Goal: Task Accomplishment & Management: Manage account settings

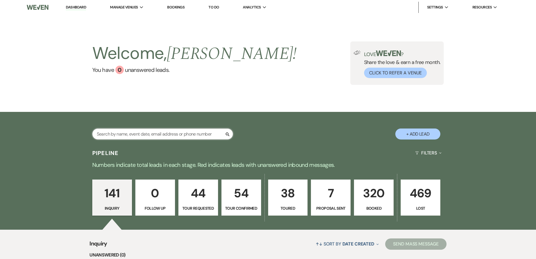
click at [158, 135] on input "text" at bounding box center [162, 133] width 141 height 11
type input "brian break"
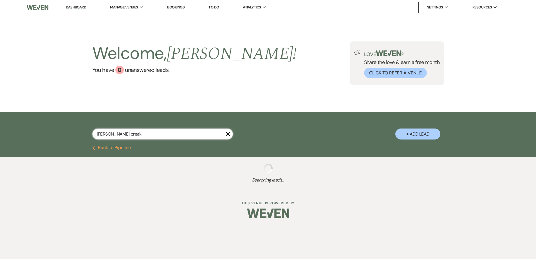
select select "8"
select select "5"
select select "8"
select select "6"
select select "8"
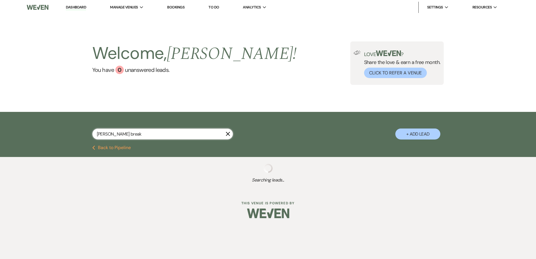
select select "5"
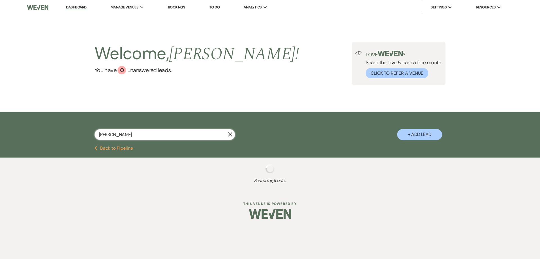
type input "brian bra"
select select "4"
select select "5"
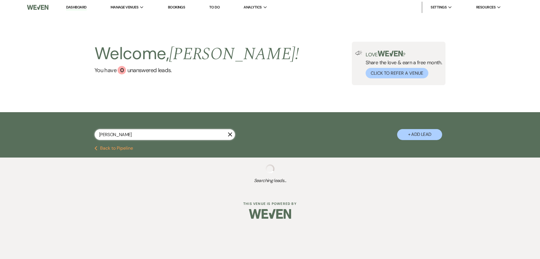
select select "5"
select select "2"
select select "4"
select select "8"
select select "5"
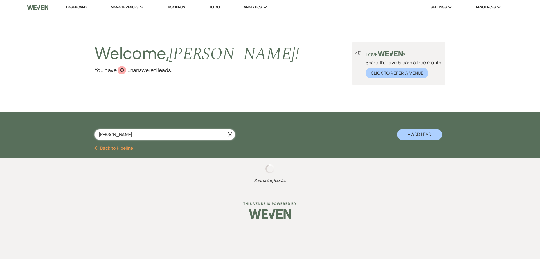
select select "8"
select select "5"
select select "8"
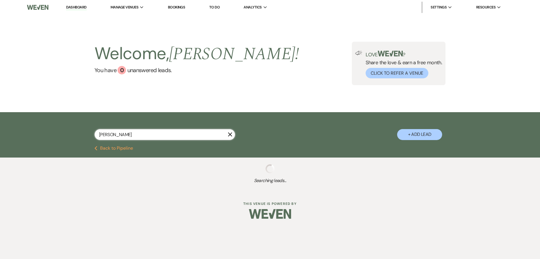
select select "8"
select select "5"
select select "8"
select select "6"
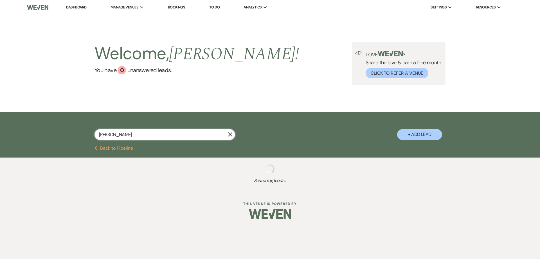
select select "8"
select select "5"
select select "8"
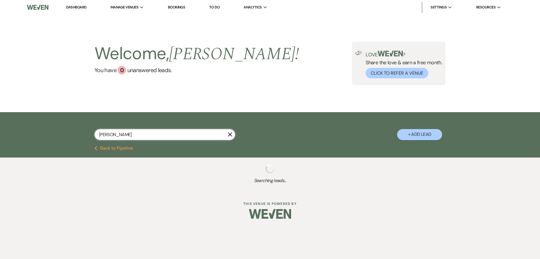
select select "5"
select select "8"
select select "5"
select select "8"
select select "10"
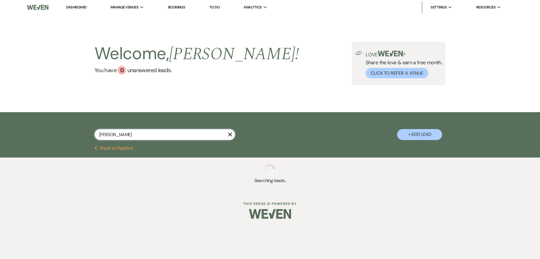
select select "8"
select select "5"
select select "4"
select select "8"
select select "5"
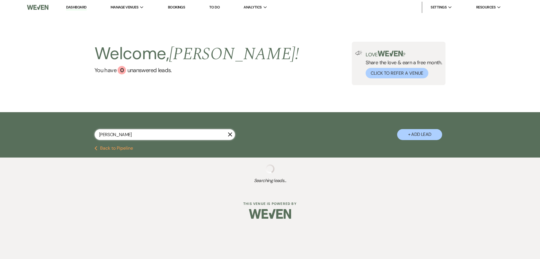
select select "8"
select select "5"
select select "8"
select select "4"
select select "8"
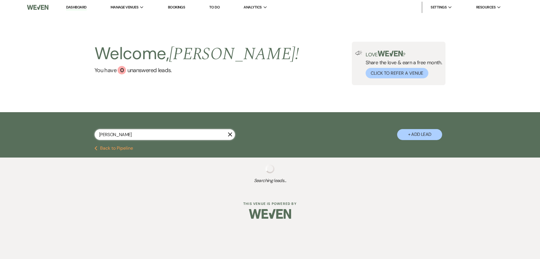
select select "7"
select select "8"
select select "5"
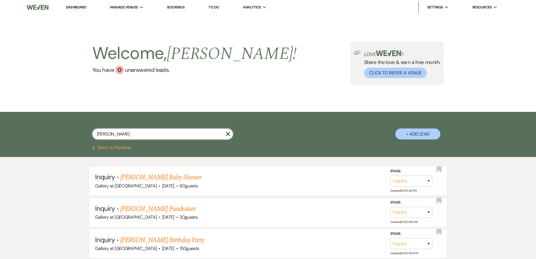
type input "brian brake"
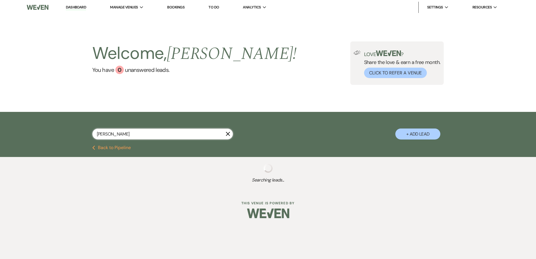
select select "8"
select select "5"
select select "8"
select select "6"
select select "8"
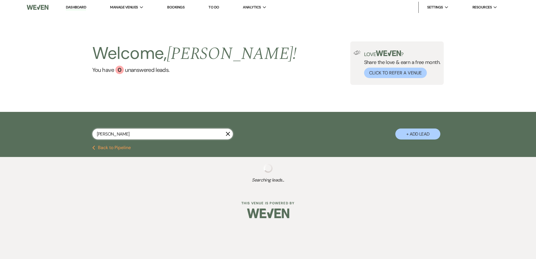
select select "5"
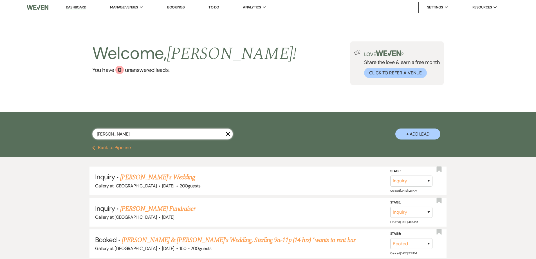
drag, startPoint x: 121, startPoint y: 132, endPoint x: 73, endPoint y: 131, distance: 48.1
click at [73, 131] on div "brian brake X + Add Lead" at bounding box center [268, 130] width 405 height 30
type input "Kady"
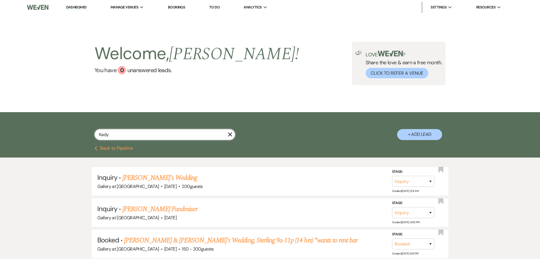
select select "6"
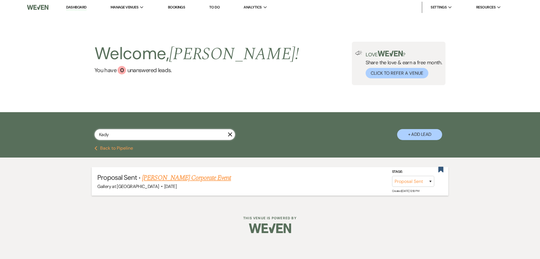
type input "Kady"
click at [159, 178] on link "Kady Hymowitz's Corporate Event" at bounding box center [186, 178] width 89 height 10
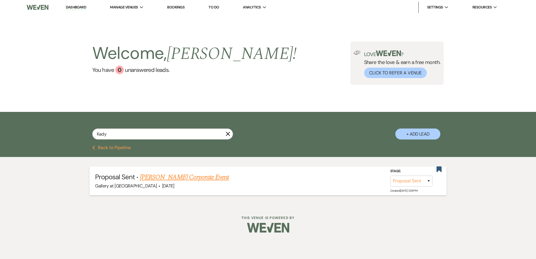
select select "6"
select select "20"
select select "9"
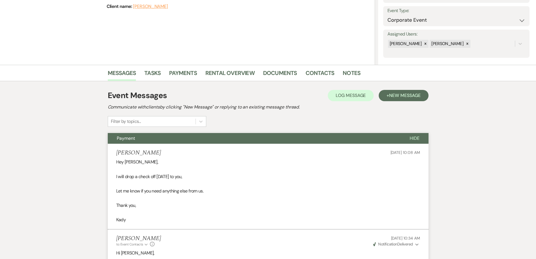
scroll to position [84, 0]
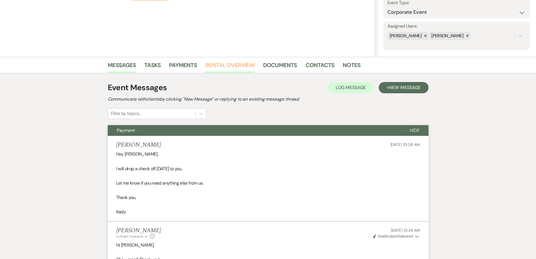
click at [209, 68] on link "Rental Overview" at bounding box center [229, 67] width 49 height 12
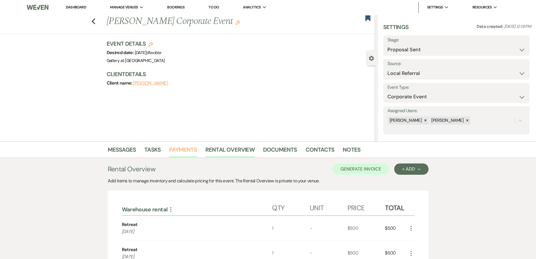
click at [184, 145] on link "Payments" at bounding box center [183, 151] width 28 height 12
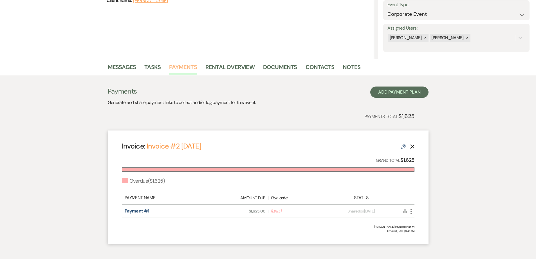
scroll to position [84, 0]
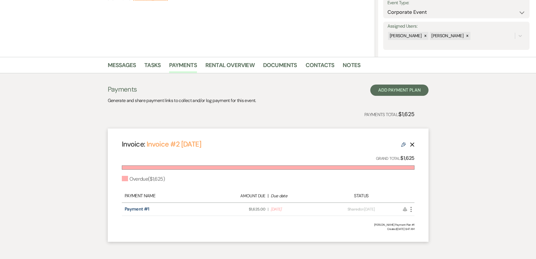
click at [410, 207] on icon "More" at bounding box center [411, 209] width 7 height 7
click at [425, 238] on button "Check Mark Mark as Paid" at bounding box center [436, 239] width 57 height 10
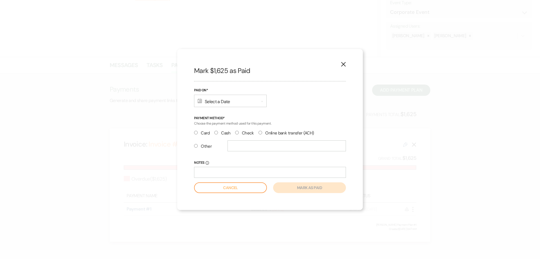
click at [207, 99] on div "Calendar Select a Date Expand" at bounding box center [230, 101] width 73 height 12
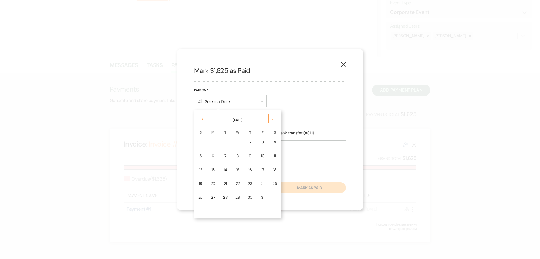
click at [213, 174] on td "13" at bounding box center [213, 169] width 12 height 13
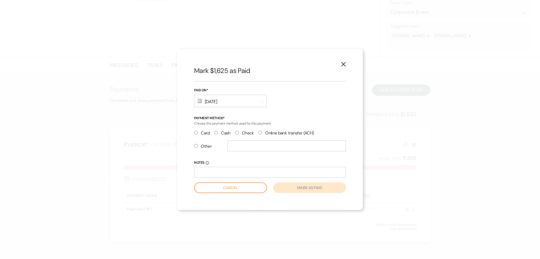
click at [196, 145] on input "Other" at bounding box center [196, 146] width 4 height 4
radio input "true"
click at [248, 150] on input "text" at bounding box center [287, 145] width 118 height 11
type input "Check #1619"
click at [287, 185] on button "Mark as paid" at bounding box center [309, 187] width 73 height 11
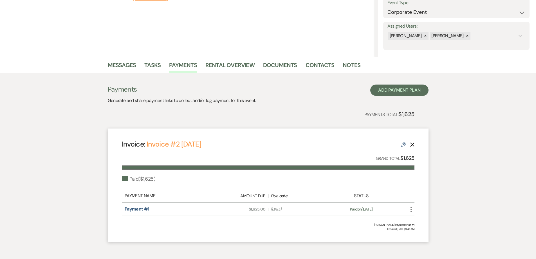
click at [280, 59] on div "Messages Tasks Payments Rental Overview Documents Contacts Notes" at bounding box center [268, 65] width 536 height 16
click at [282, 64] on link "Documents" at bounding box center [280, 67] width 34 height 12
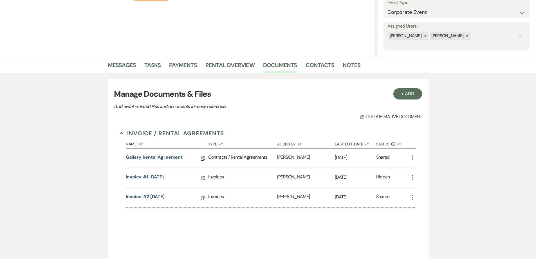
click at [179, 157] on link "Gallery Rental Agreement" at bounding box center [154, 158] width 57 height 9
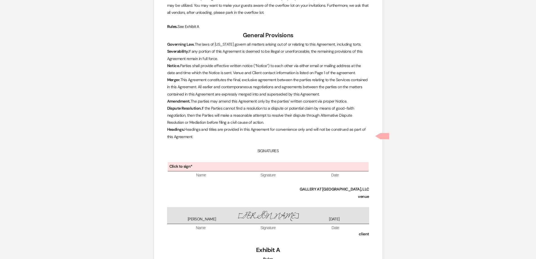
scroll to position [1542, 0]
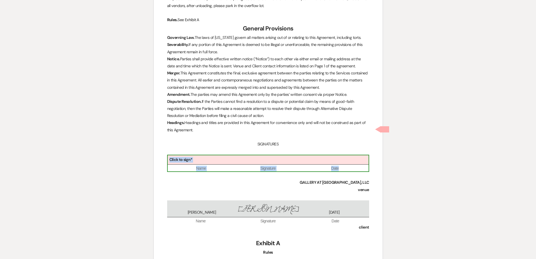
click at [267, 155] on div "Click to sign*" at bounding box center [268, 159] width 201 height 9
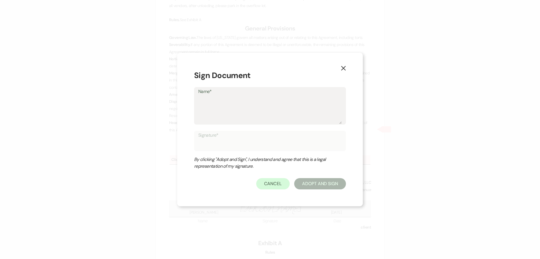
type textarea "S"
type input "S"
type textarea "Sh"
type input "Sh"
type textarea "She"
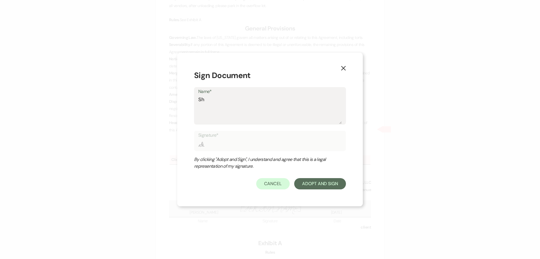
type input "She"
type textarea "Shel"
type input "Shel"
type textarea "Shelb"
type input "Shelb"
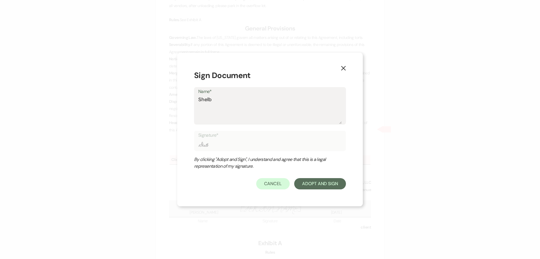
type textarea "[PERSON_NAME]"
type input "[PERSON_NAME]"
type textarea "[PERSON_NAME]"
type input "[PERSON_NAME]"
type textarea "Shelby B"
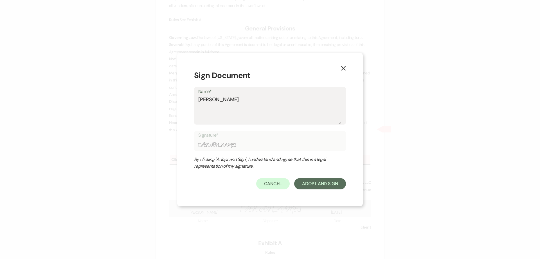
type input "Shelby B"
type textarea "Shelby Ba"
type input "Shelby Ba"
type textarea "Shelby Bak"
type input "Shelby Bak"
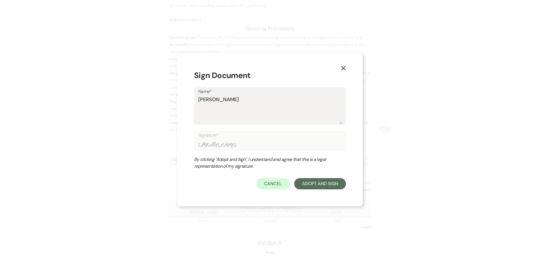
type textarea "Shelby Bake"
type input "Shelby Bake"
type textarea "Shelby Baker"
type input "Shelby Baker"
type textarea "Shelby Baker"
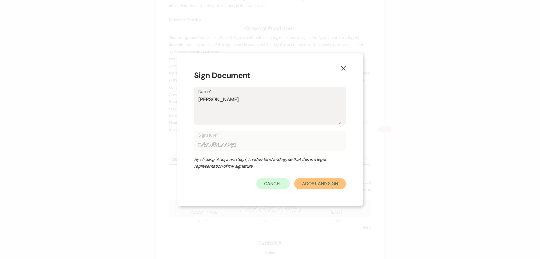
click at [305, 180] on button "Adopt And Sign" at bounding box center [320, 183] width 52 height 11
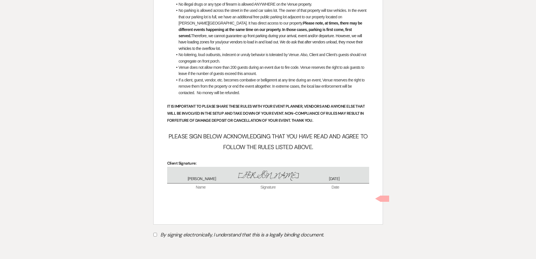
scroll to position [2222, 0]
click at [157, 232] on input "By signing electronically, I understand that this is a legally binding document." at bounding box center [155, 234] width 4 height 4
checkbox input "true"
click at [173, 243] on button "Submit" at bounding box center [172, 248] width 39 height 10
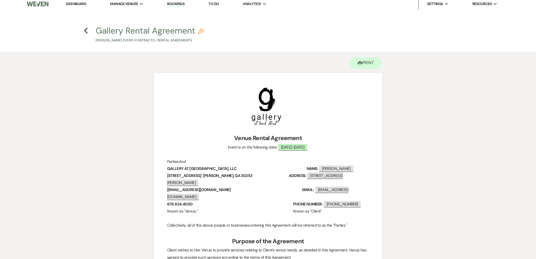
scroll to position [0, 0]
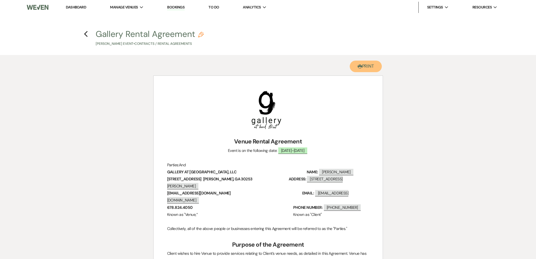
click at [368, 67] on button "Printer Print" at bounding box center [366, 67] width 32 height 12
click at [85, 35] on use "button" at bounding box center [86, 34] width 4 height 6
select select "6"
select select "20"
select select "9"
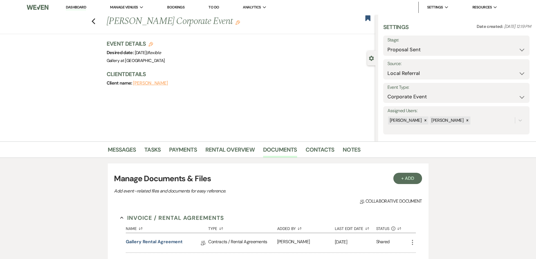
scroll to position [84, 0]
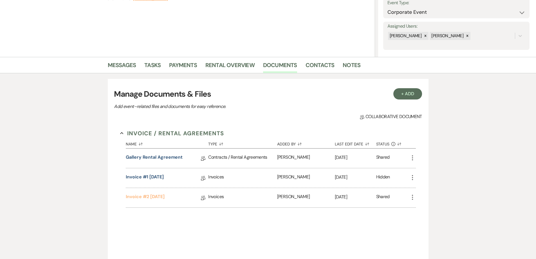
click at [156, 199] on link "Invoice #2 10-13-2025" at bounding box center [145, 197] width 39 height 9
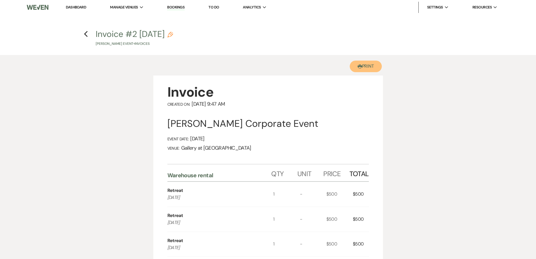
click at [359, 68] on use "button" at bounding box center [360, 66] width 5 height 4
click at [88, 32] on use "button" at bounding box center [86, 34] width 4 height 6
select select "6"
select select "20"
select select "9"
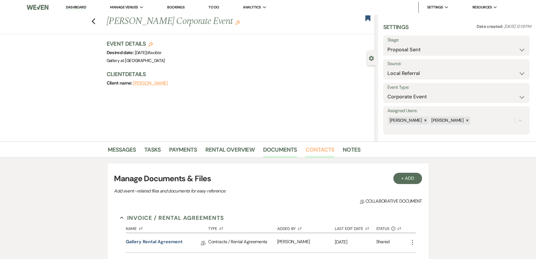
click at [309, 150] on link "Contacts" at bounding box center [320, 151] width 29 height 12
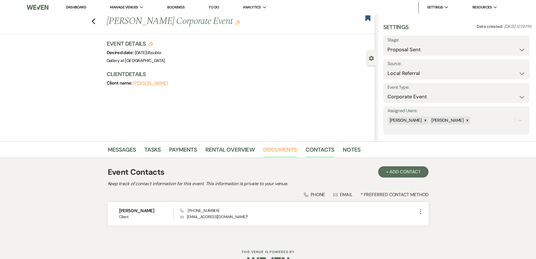
click at [290, 150] on link "Documents" at bounding box center [280, 151] width 34 height 12
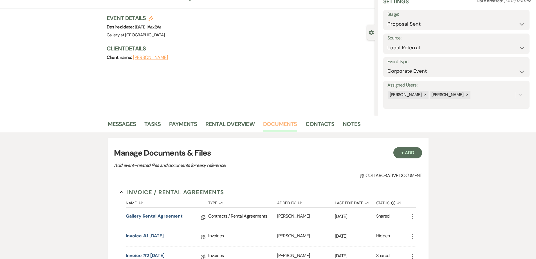
scroll to position [56, 0]
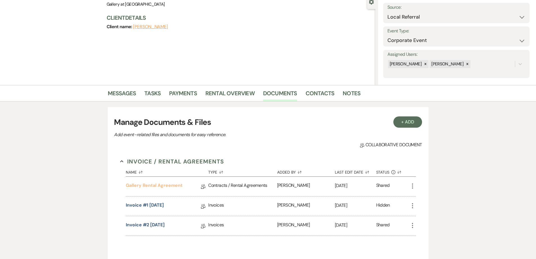
click at [178, 187] on link "Gallery Rental Agreement" at bounding box center [154, 186] width 57 height 9
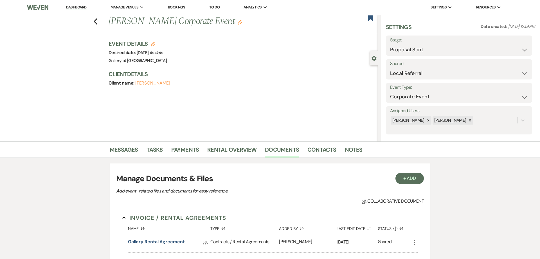
click at [178, 187] on div "Dashboard Manage Venues Expand Gallery at Hood Street Bookings To Do Analytics …" at bounding box center [270, 205] width 540 height 411
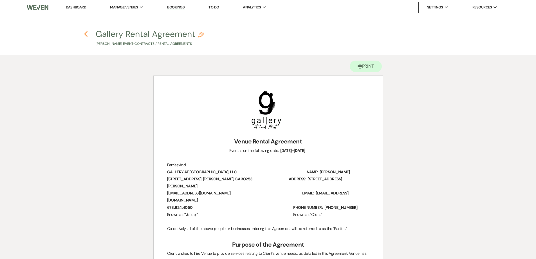
click at [84, 33] on icon "Previous" at bounding box center [86, 34] width 4 height 7
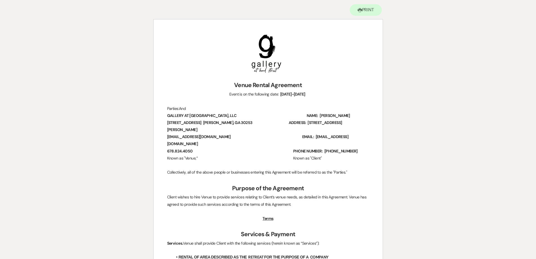
select select "6"
select select "20"
select select "9"
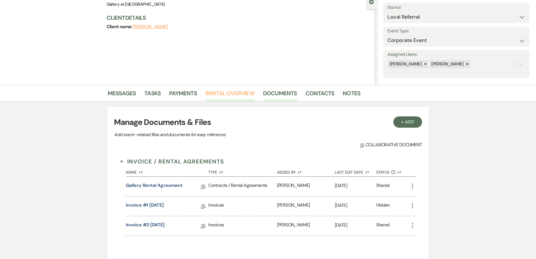
click at [243, 95] on link "Rental Overview" at bounding box center [229, 95] width 49 height 12
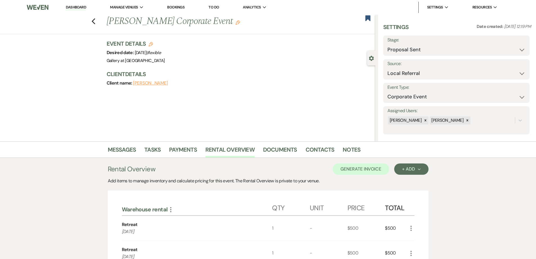
click at [236, 24] on icon "Edit" at bounding box center [238, 22] width 5 height 5
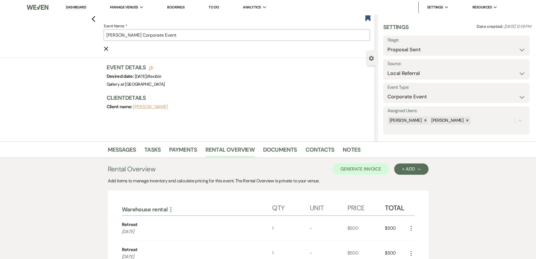
click at [219, 33] on input "Kady Hymowitz's Corporate Event" at bounding box center [237, 35] width 266 height 11
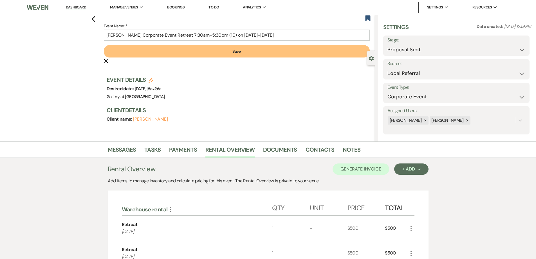
drag, startPoint x: 205, startPoint y: 51, endPoint x: 281, endPoint y: 41, distance: 76.4
click at [281, 41] on form "Event Name: * Kady Hymowitz's Corporate Event Retreat 7:30am-5:30pm (10) on Oct…" at bounding box center [237, 44] width 266 height 42
click at [280, 35] on input "Kady Hymowitz's Corporate Event Retreat 7:30am-5:30pm (10) on Oct 20-22" at bounding box center [237, 35] width 266 height 11
type input "Kady Hymowitz's Corporate Event Retreat 7:30am-5:30pm (10) on Oct 20-22 (30 tot…"
click at [255, 52] on button "Save" at bounding box center [237, 51] width 266 height 12
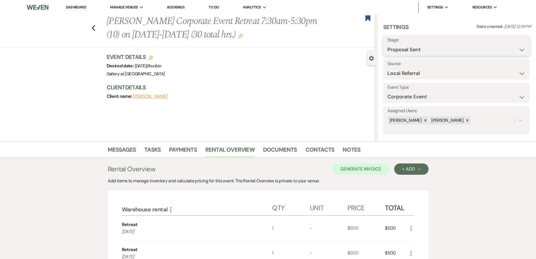
click at [401, 51] on select "Inquiry Follow Up Tour Requested Tour Confirmed Toured Proposal Sent Booked Lost" at bounding box center [457, 49] width 138 height 11
click at [388, 44] on select "Inquiry Follow Up Tour Requested Tour Confirmed Toured Proposal Sent Booked Lost" at bounding box center [457, 49] width 138 height 11
click at [405, 109] on label "Assigned Users:" at bounding box center [457, 111] width 138 height 8
click at [0, 0] on input "Assigned Users:" at bounding box center [0, 0] width 0 height 0
click at [404, 45] on select "Inquiry Follow Up Tour Requested Tour Confirmed Toured Proposal Sent Booked Lost" at bounding box center [457, 49] width 138 height 11
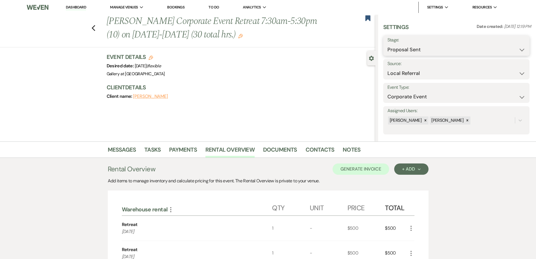
select select "7"
click at [388, 44] on select "Inquiry Follow Up Tour Requested Tour Confirmed Toured Proposal Sent Booked Lost" at bounding box center [457, 49] width 138 height 11
click at [506, 43] on button "Save" at bounding box center [514, 45] width 32 height 11
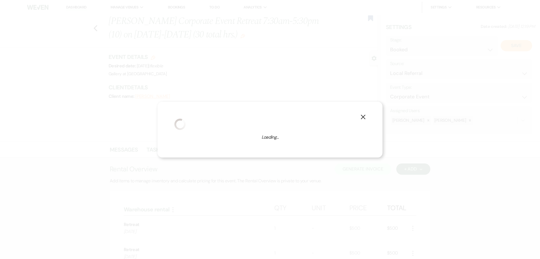
select select "9"
select select "733"
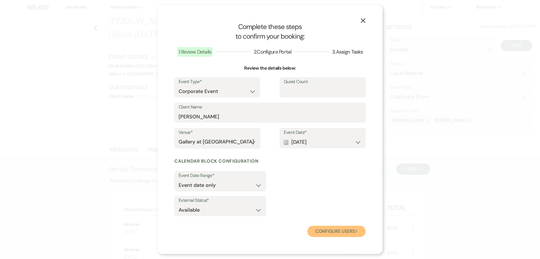
click at [323, 230] on button "Configure users Next" at bounding box center [337, 230] width 58 height 11
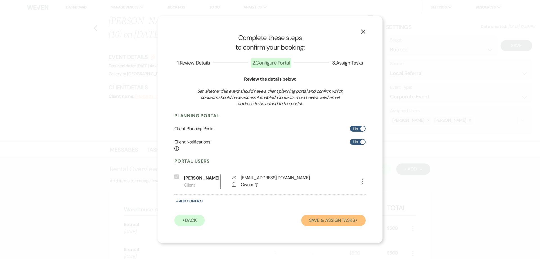
click at [322, 220] on button "Save & Assign Tasks Next" at bounding box center [333, 219] width 64 height 11
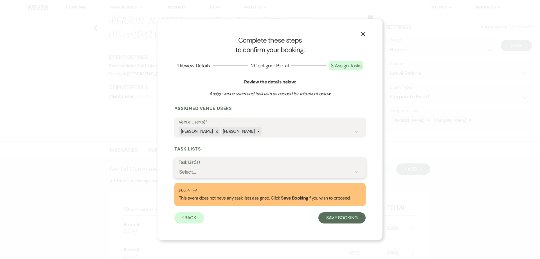
click at [303, 173] on div "Select..." at bounding box center [265, 172] width 173 height 10
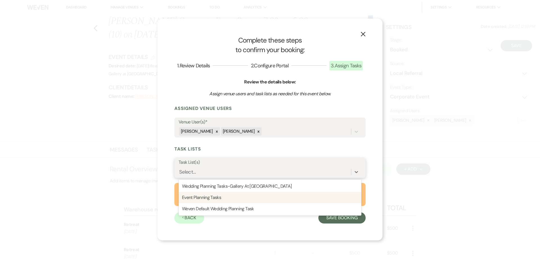
click at [284, 194] on div "Event Planning Tasks" at bounding box center [270, 197] width 183 height 11
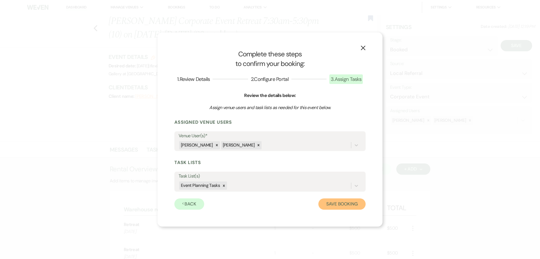
click at [330, 207] on button "Save Booking" at bounding box center [342, 203] width 47 height 11
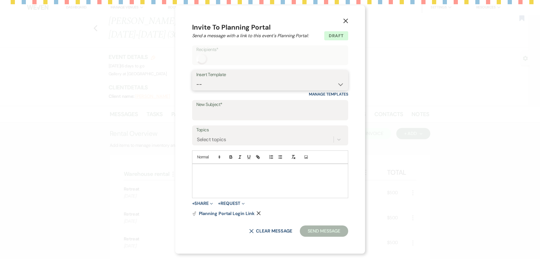
click at [256, 87] on select "-- Initial Inquiry Response-DATE IS AVAILABLE Initial Inquiry Response-DATE NOT…" at bounding box center [270, 84] width 148 height 11
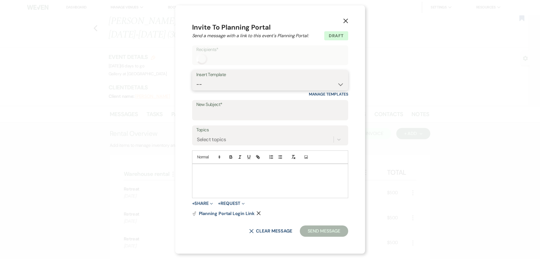
select select "2651"
click at [197, 79] on select "-- Initial Inquiry Response-DATE IS AVAILABLE Initial Inquiry Response-DATE NOT…" at bounding box center [270, 84] width 148 height 11
type input "Weven Planning Portal Introduction"
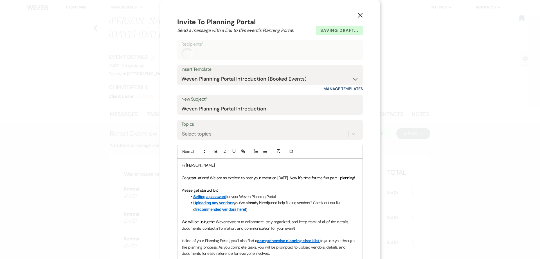
click at [214, 181] on p "Congratulations! We are so excited to host your event on 10/20/2025. Now it’s t…" at bounding box center [270, 178] width 177 height 6
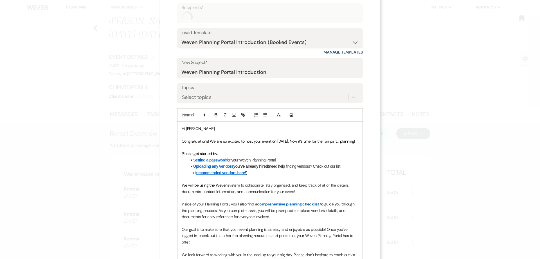
scroll to position [56, 0]
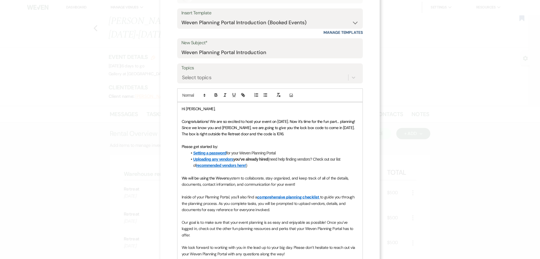
click at [336, 130] on span "Congratulations! We are so excited to host your event on 10/20/2025. Now it’s t…" at bounding box center [269, 128] width 175 height 18
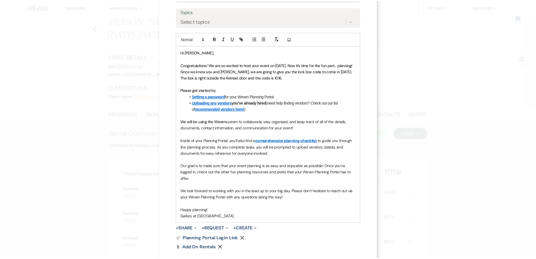
scroll to position [135, 0]
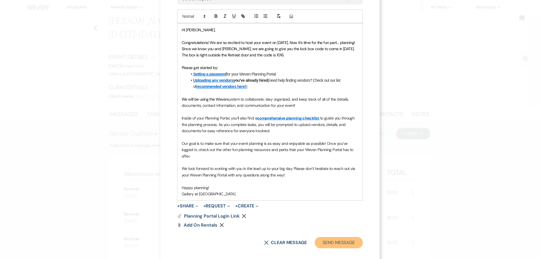
click at [341, 237] on button "Send Message" at bounding box center [339, 242] width 48 height 11
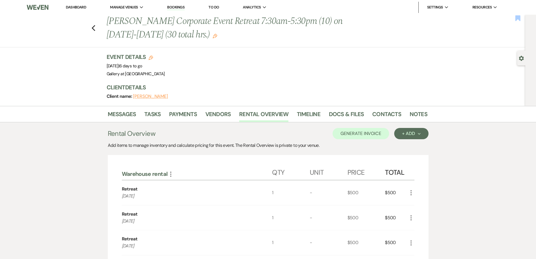
click at [516, 21] on icon "Bookmark" at bounding box center [518, 18] width 6 height 7
click at [522, 59] on icon "Gear" at bounding box center [521, 58] width 5 height 5
select select "20"
select select "9"
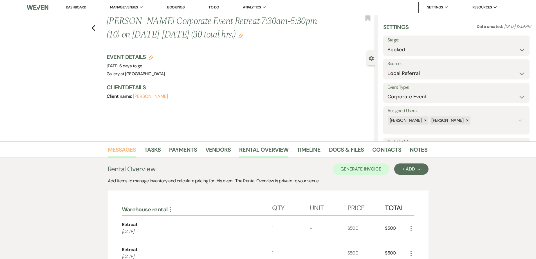
click at [129, 148] on link "Messages" at bounding box center [122, 151] width 28 height 12
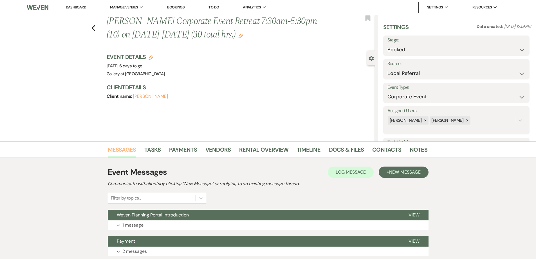
scroll to position [28, 0]
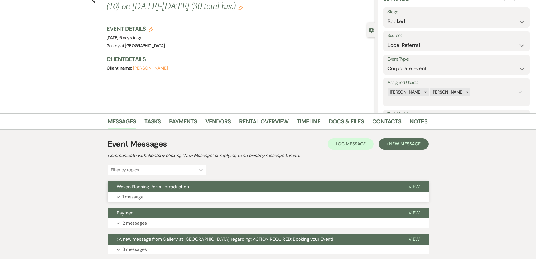
click at [164, 194] on button "Expand 1 message" at bounding box center [268, 197] width 321 height 10
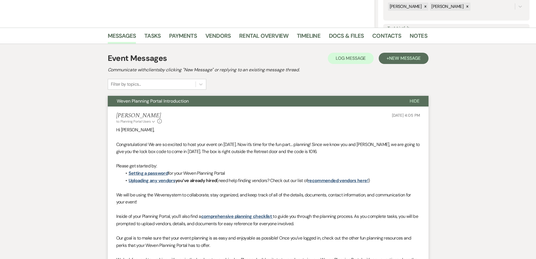
scroll to position [113, 0]
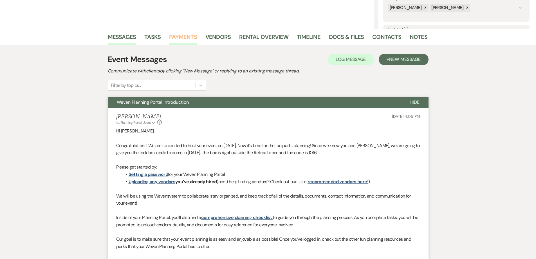
click at [180, 35] on link "Payments" at bounding box center [183, 38] width 28 height 12
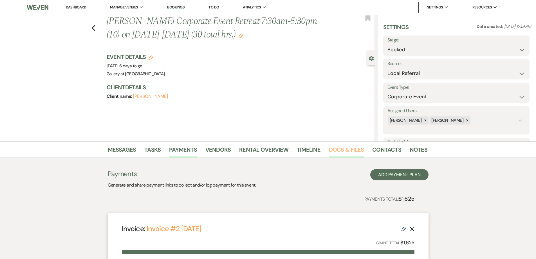
click at [349, 147] on link "Docs & Files" at bounding box center [346, 151] width 35 height 12
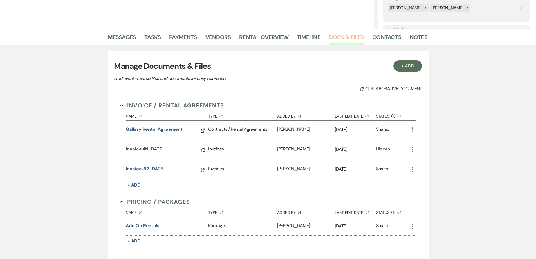
scroll to position [113, 0]
click at [365, 36] on li "Docs & Files" at bounding box center [350, 38] width 43 height 14
click at [374, 37] on link "Contacts" at bounding box center [386, 38] width 29 height 12
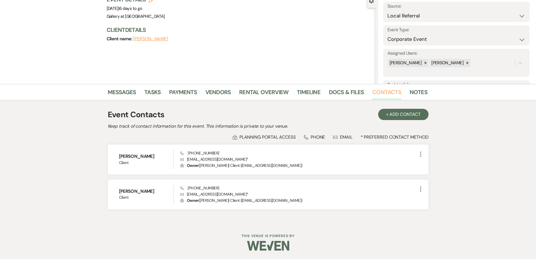
scroll to position [57, 0]
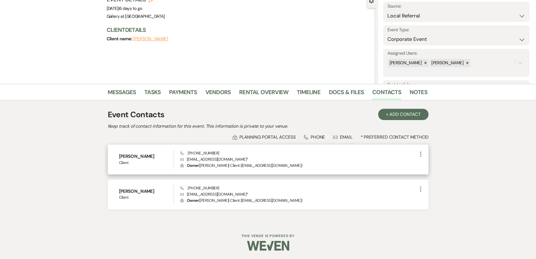
click at [420, 152] on use "button" at bounding box center [420, 153] width 1 height 5
click at [436, 164] on button "Pencil Edit" at bounding box center [433, 165] width 33 height 10
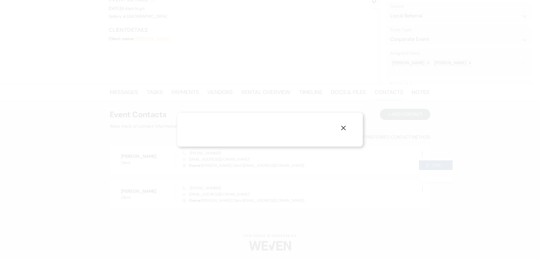
select select "1"
select select "email"
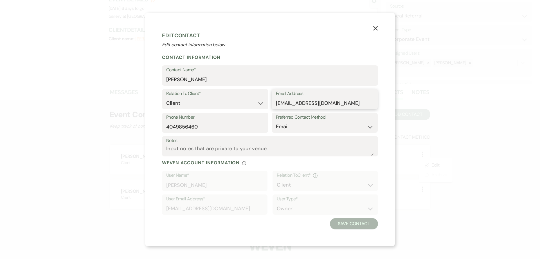
drag, startPoint x: 349, startPoint y: 102, endPoint x: 253, endPoint y: 103, distance: 96.0
click at [253, 103] on div "Relation To Client* Client Event Planner Parent of Client Family Member Friend …" at bounding box center [270, 101] width 216 height 24
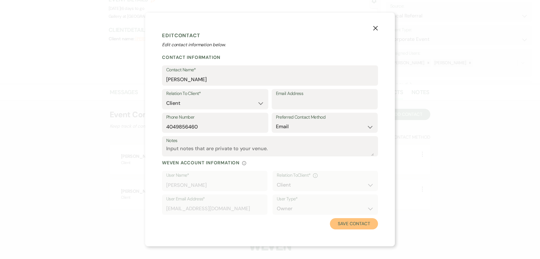
click at [347, 224] on button "Save Contact" at bounding box center [354, 223] width 48 height 11
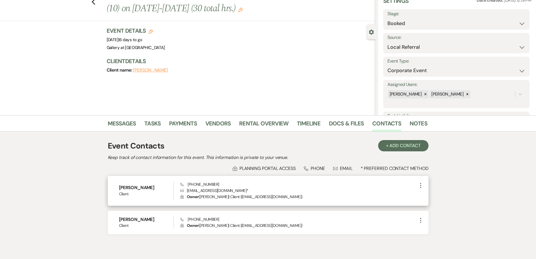
scroll to position [51, 0]
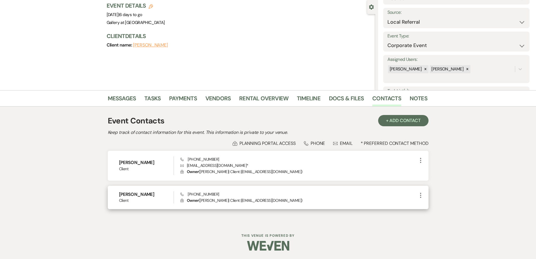
click at [420, 194] on icon "More" at bounding box center [420, 195] width 7 height 7
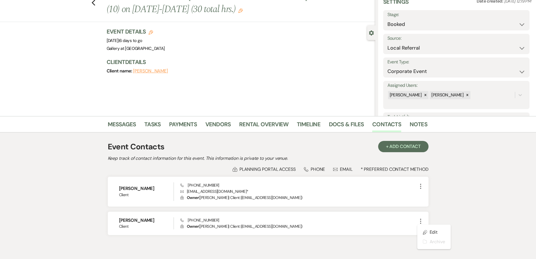
scroll to position [0, 0]
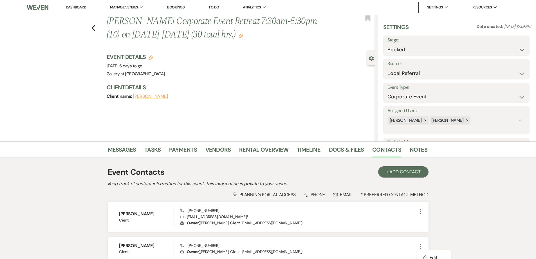
click at [84, 5] on link "Dashboard" at bounding box center [76, 7] width 20 height 5
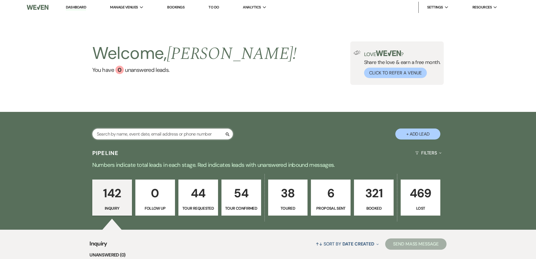
click at [130, 137] on input "text" at bounding box center [162, 133] width 141 height 11
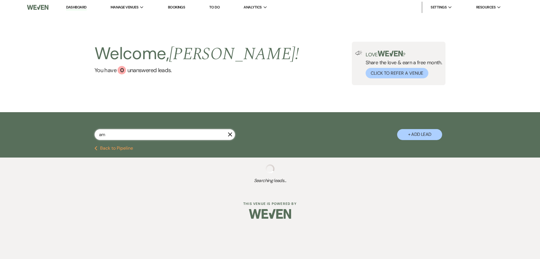
type input "a"
select select "2"
select select "4"
select select "8"
select select "4"
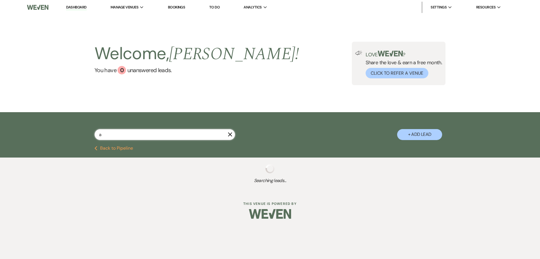
select select "6"
select select "5"
select select "2"
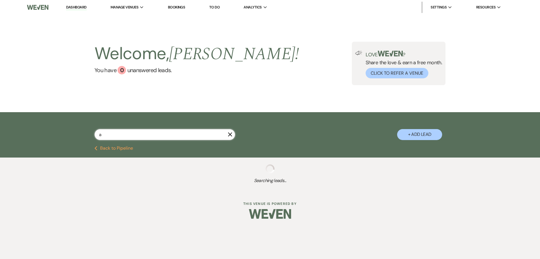
select select "4"
select select "8"
select select "6"
select select "4"
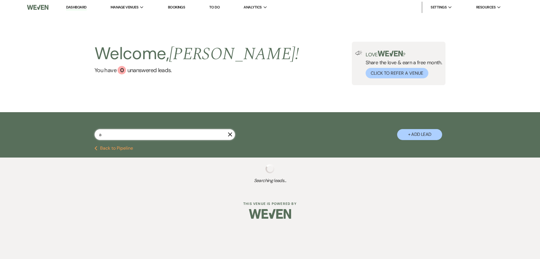
select select "8"
select select "4"
select select "5"
select select "8"
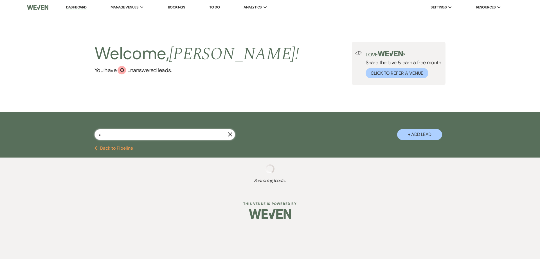
select select "2"
select select "8"
select select "5"
select select "8"
select select "5"
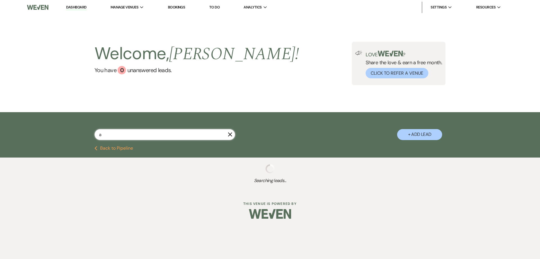
select select "2"
select select "8"
select select "5"
select select "8"
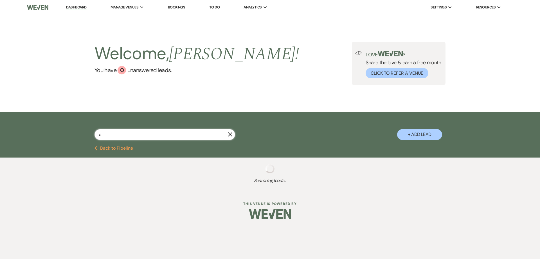
select select "5"
select select "8"
select select "5"
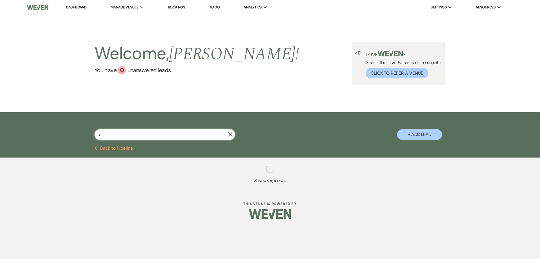
select select "2"
select select "8"
select select "7"
select select "8"
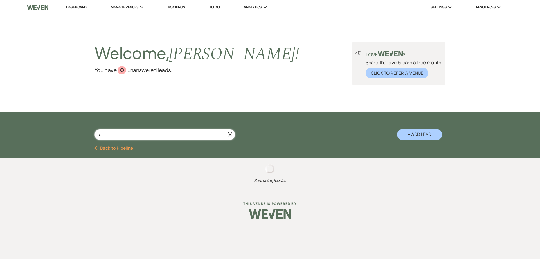
select select "5"
select select "4"
select select "8"
select select "11"
select select "4"
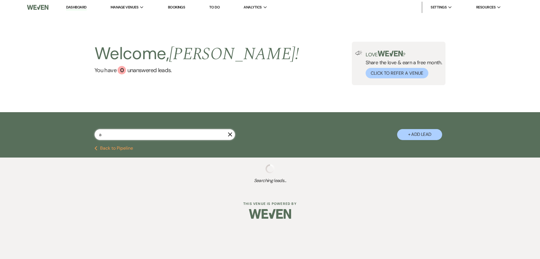
select select "8"
select select "5"
select select "8"
select select "5"
select select "8"
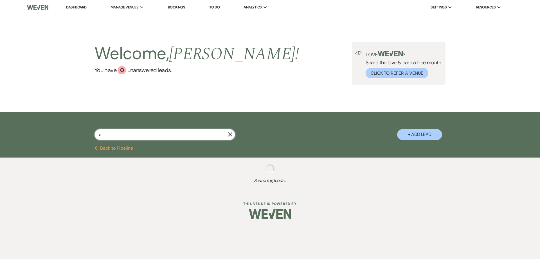
select select "8"
select select "5"
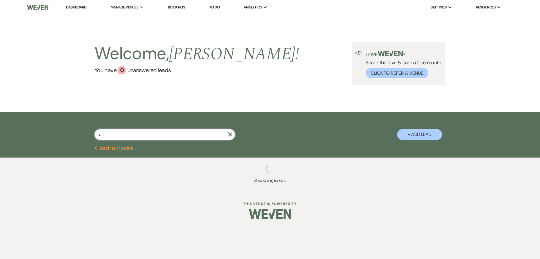
select select "8"
select select "5"
select select "8"
select select "5"
select select "4"
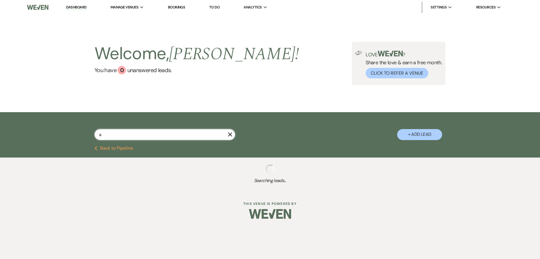
select select "8"
select select "5"
select select "8"
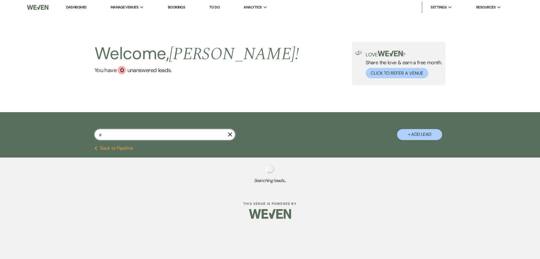
select select "5"
select select "8"
select select "4"
select select "8"
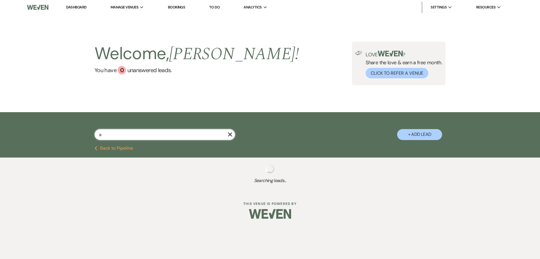
select select "8"
select select "5"
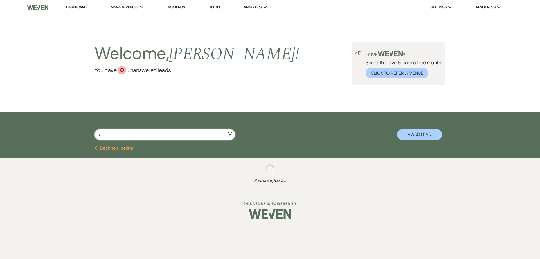
select select "8"
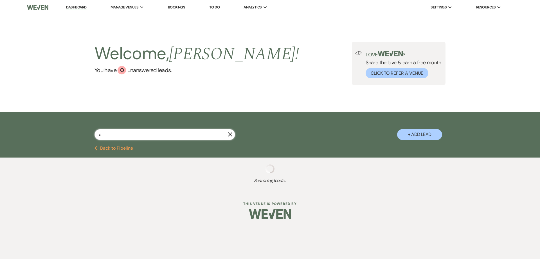
select select "5"
select select "8"
select select "5"
select select "8"
select select "5"
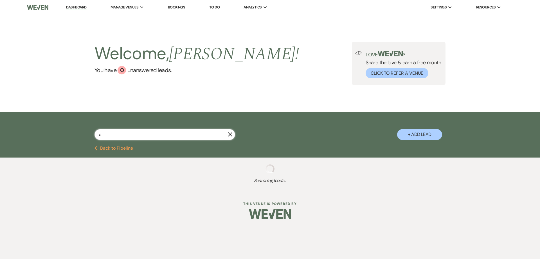
select select "8"
select select "5"
select select "8"
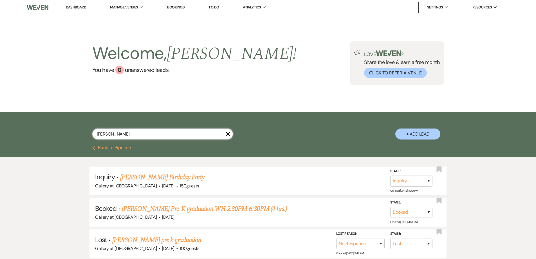
drag, startPoint x: 93, startPoint y: 131, endPoint x: 65, endPoint y: 131, distance: 27.6
click at [65, 131] on div "andrea X + Add Lead" at bounding box center [268, 129] width 536 height 34
click at [67, 5] on link "Dashboard" at bounding box center [76, 7] width 20 height 5
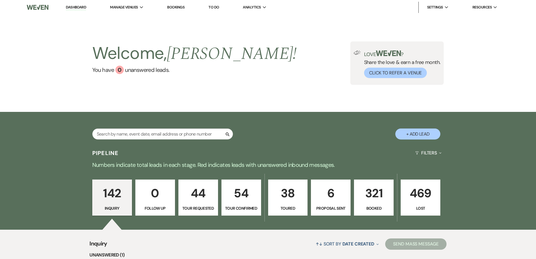
click at [173, 127] on div "Search + Add Lead" at bounding box center [268, 130] width 405 height 30
click at [174, 134] on input "text" at bounding box center [162, 133] width 141 height 11
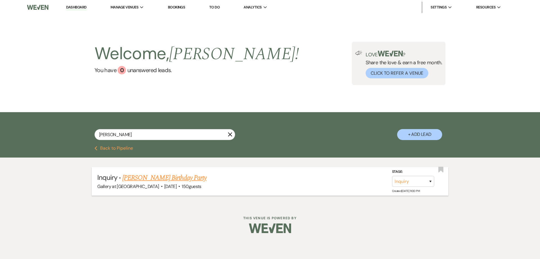
click at [192, 179] on link "Andrea Brodie's Birthday Party" at bounding box center [164, 178] width 84 height 10
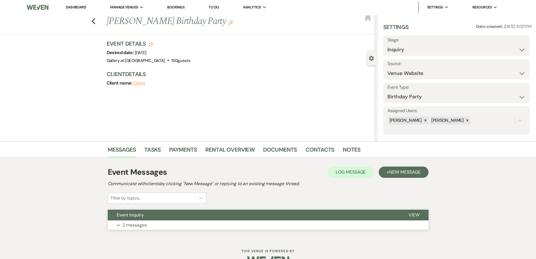
click at [223, 223] on button "Expand 2 messages" at bounding box center [268, 225] width 321 height 10
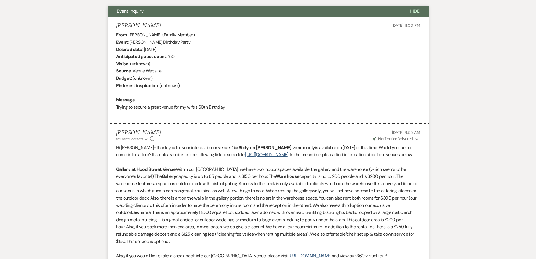
scroll to position [141, 0]
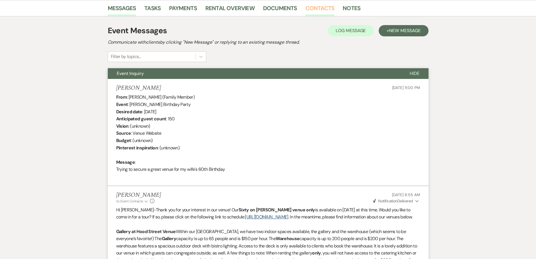
click at [321, 7] on link "Contacts" at bounding box center [320, 10] width 29 height 12
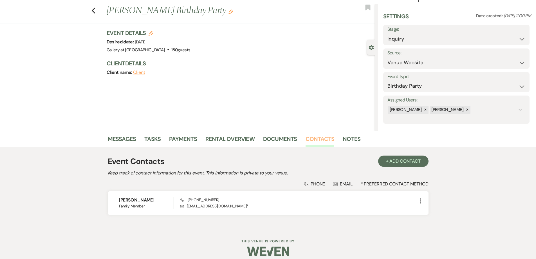
scroll to position [16, 0]
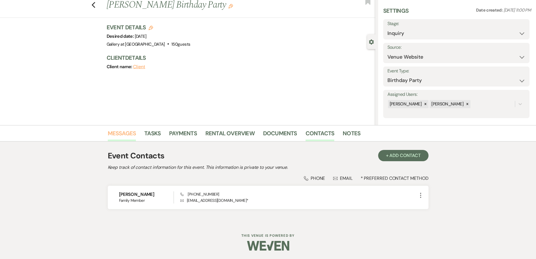
click at [122, 135] on link "Messages" at bounding box center [122, 135] width 28 height 12
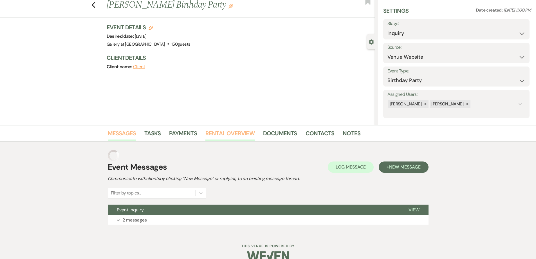
scroll to position [15, 0]
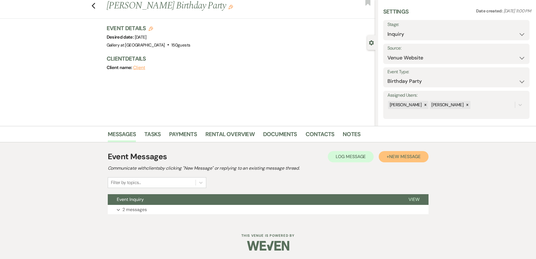
click at [397, 159] on span "New Message" at bounding box center [404, 156] width 31 height 6
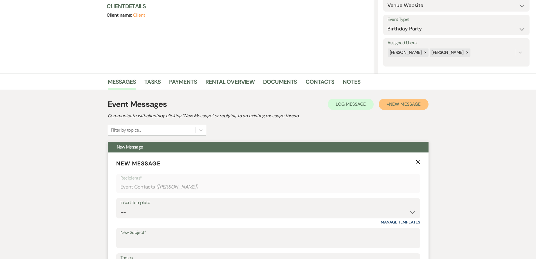
scroll to position [156, 0]
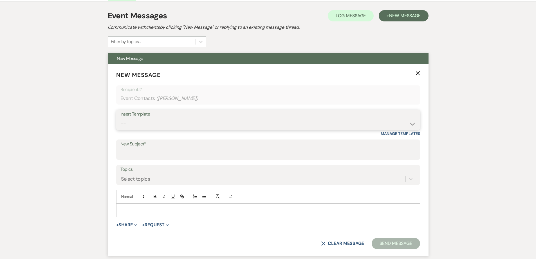
click at [228, 121] on select "-- Initial Inquiry Response-DATE IS AVAILABLE Initial Inquiry Response-DATE NOT…" at bounding box center [268, 123] width 296 height 11
click at [120, 118] on select "-- Initial Inquiry Response-DATE IS AVAILABLE Initial Inquiry Response-DATE NOT…" at bounding box center [268, 123] width 296 height 11
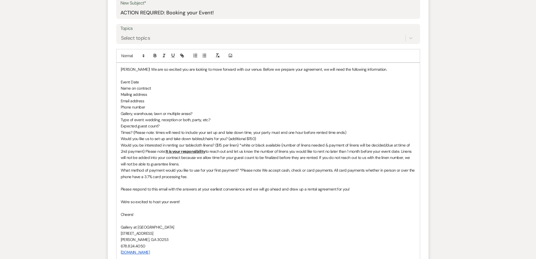
scroll to position [325, 0]
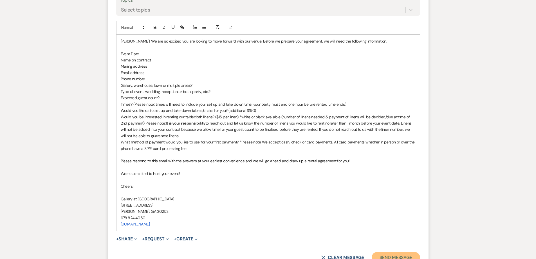
click at [390, 253] on button "Send Message" at bounding box center [396, 257] width 48 height 11
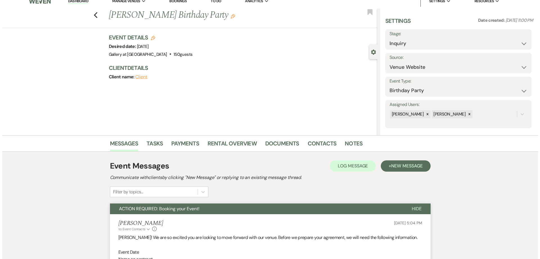
scroll to position [0, 0]
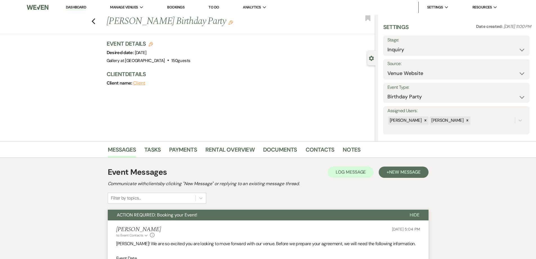
click at [153, 43] on use "button" at bounding box center [151, 44] width 5 height 5
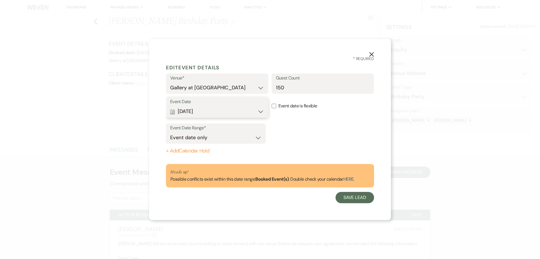
click at [241, 110] on button "Calendar May 30, 2026 Expand" at bounding box center [217, 111] width 94 height 11
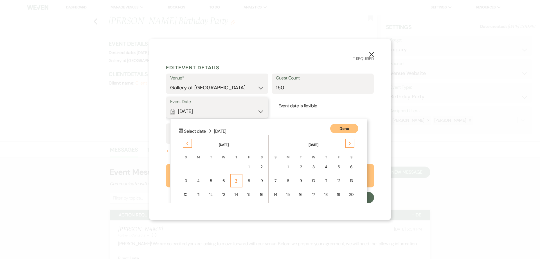
scroll to position [49, 0]
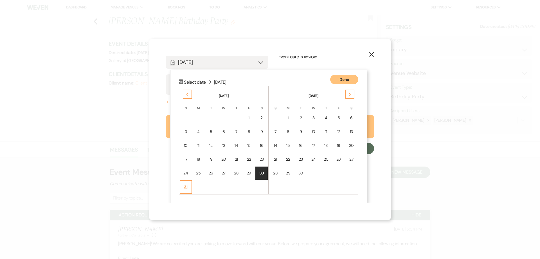
click at [187, 189] on div "31" at bounding box center [186, 187] width 5 height 6
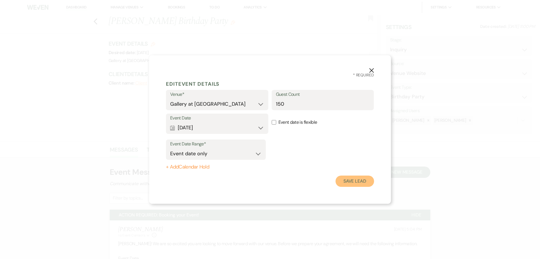
click at [350, 181] on button "Save Lead" at bounding box center [355, 180] width 39 height 11
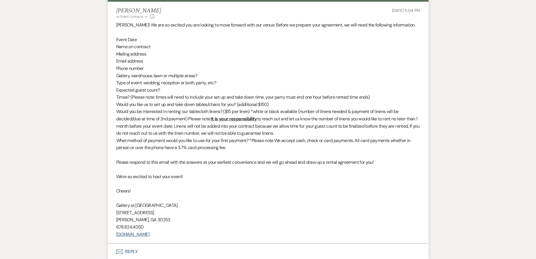
scroll to position [253, 0]
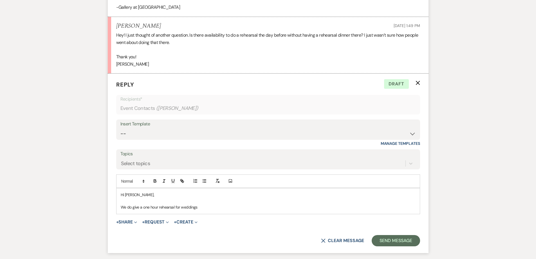
scroll to position [549, 0]
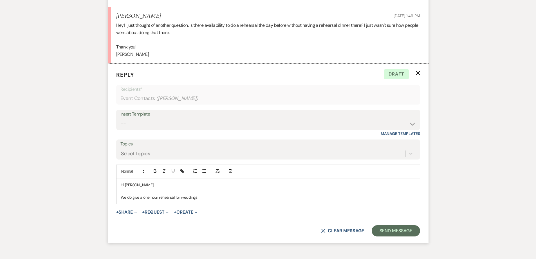
click at [272, 200] on p "We do give a one hour rehearsal for weddings" at bounding box center [268, 197] width 295 height 6
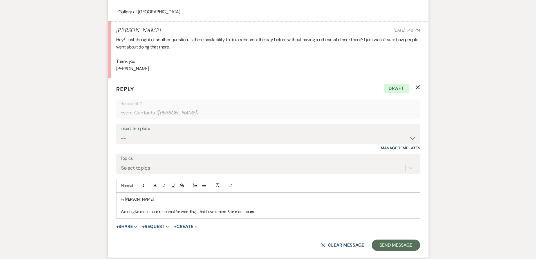
scroll to position [535, 0]
click at [276, 211] on p "We do give a one hour rehearsal for weddings that have rented 8 or more hours." at bounding box center [268, 211] width 295 height 6
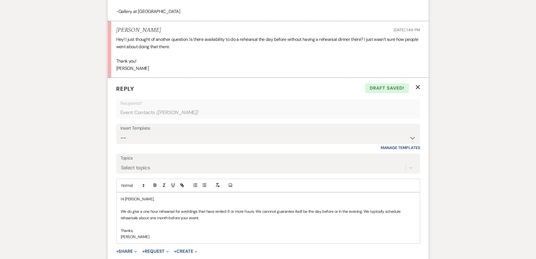
click at [272, 212] on p "We do give a one hour rehearsal for weddings that have rented 8 or more hours. …" at bounding box center [268, 214] width 295 height 13
click at [294, 211] on p "We do give a one hour rehearsal for weddings that have rented 8 or more hours. …" at bounding box center [268, 214] width 295 height 13
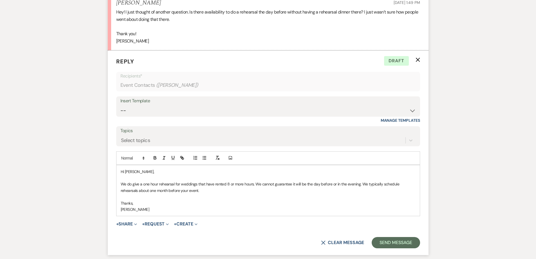
scroll to position [563, 0]
drag, startPoint x: 358, startPoint y: 184, endPoint x: 330, endPoint y: 186, distance: 28.8
click at [330, 186] on p "We do give a one hour rehearsal for weddings that have rented 8 or more hours. …" at bounding box center [268, 186] width 295 height 13
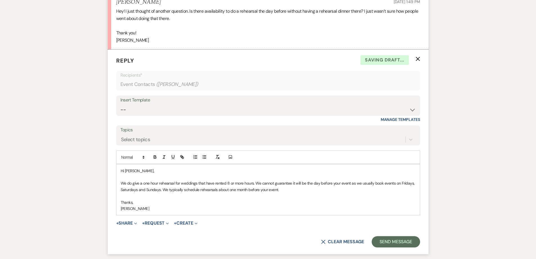
click at [410, 184] on p "We do give a one hour rehearsal for weddings that have rented 8 or more hours. …" at bounding box center [268, 186] width 295 height 13
click at [135, 190] on p "We do give a one hour rehearsal for weddings that have rented 8 or more hours. …" at bounding box center [268, 186] width 295 height 13
click at [158, 188] on p "We do give a one hour rehearsal for weddings that have rented 8 or more hours. …" at bounding box center [268, 186] width 295 height 13
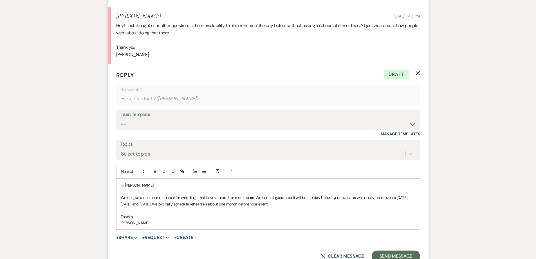
scroll to position [535, 0]
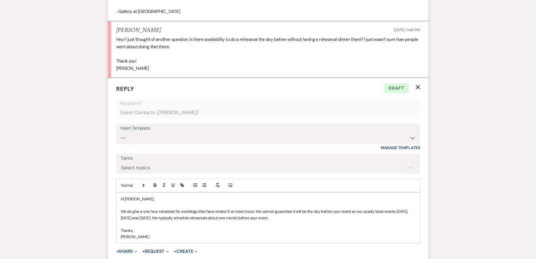
click at [296, 220] on p "We do give a one hour rehearsal for weddings that have rented 8 or more hours. …" at bounding box center [268, 214] width 295 height 13
click at [297, 221] on p "We do give a one hour rehearsal for weddings that have rented 8 or more hours. …" at bounding box center [268, 214] width 295 height 13
click at [304, 218] on p "We do give a one hour rehearsal for weddings that have rented 8 or more hours. …" at bounding box center [268, 214] width 295 height 13
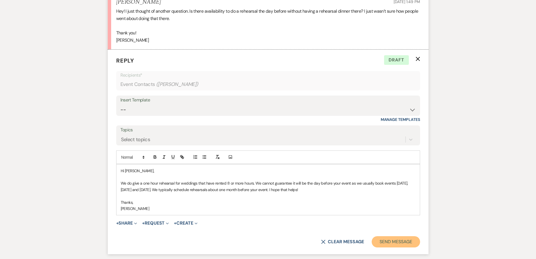
click at [382, 242] on button "Send Message" at bounding box center [396, 241] width 48 height 11
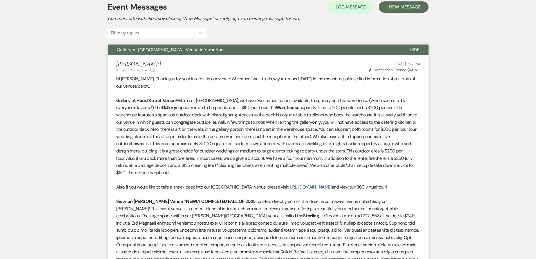
scroll to position [0, 0]
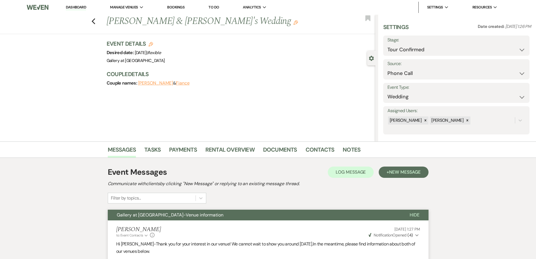
click at [85, 5] on li "Dashboard" at bounding box center [76, 7] width 26 height 11
click at [78, 8] on link "Dashboard" at bounding box center [76, 7] width 20 height 5
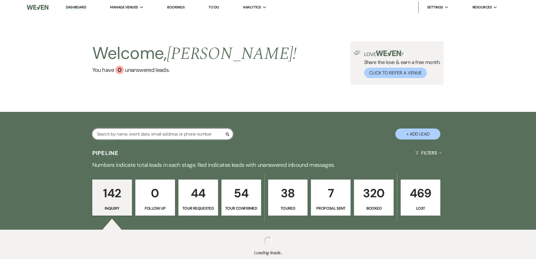
click at [196, 135] on input "text" at bounding box center [162, 133] width 141 height 11
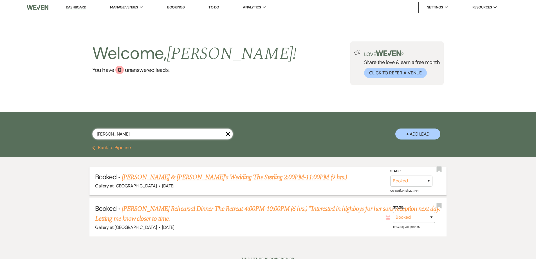
type input "Fonda Eason"
click at [195, 173] on link "Zach Eason & Fiance's Wedding The Sterling 2:00PM-11:00PM (9 hrs.)" at bounding box center [234, 177] width 225 height 10
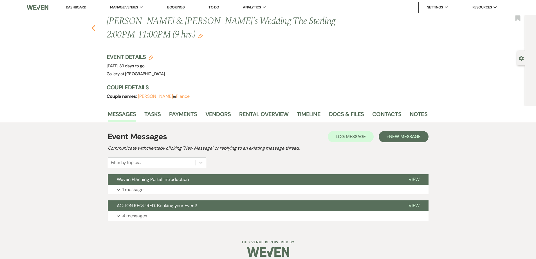
click at [96, 26] on icon "Previous" at bounding box center [93, 28] width 4 height 7
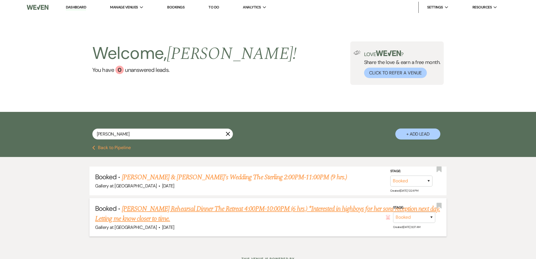
click at [219, 208] on link "Fonda Eason's Rehearsal Dinner The Retreat 4:00PM-10:00PM (6 hrs.) *Interested …" at bounding box center [267, 214] width 345 height 20
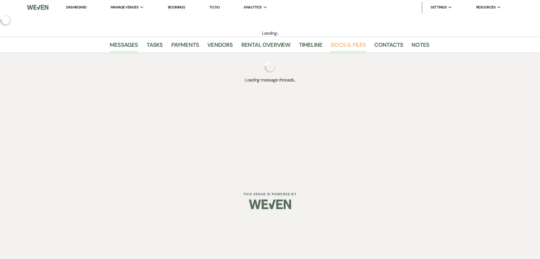
select select "12"
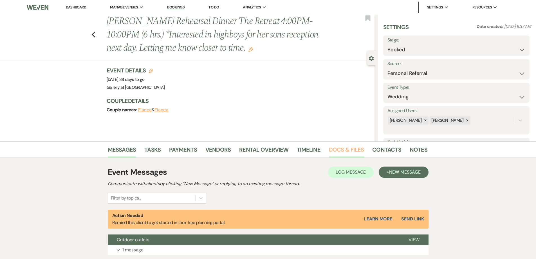
click at [341, 146] on link "Docs & Files" at bounding box center [346, 151] width 35 height 12
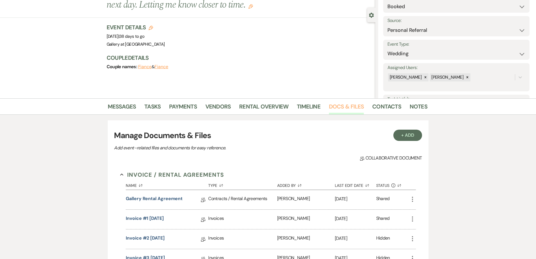
scroll to position [56, 0]
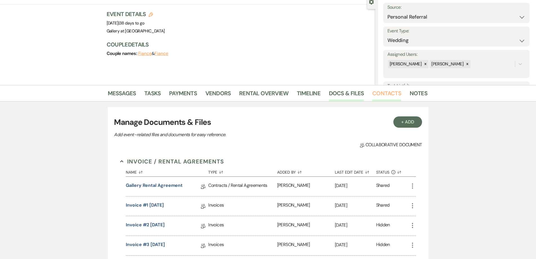
click at [381, 93] on link "Contacts" at bounding box center [386, 95] width 29 height 12
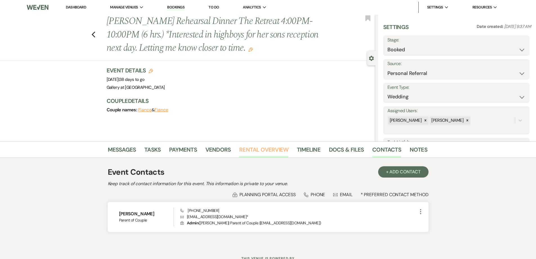
click at [247, 146] on link "Rental Overview" at bounding box center [263, 151] width 49 height 12
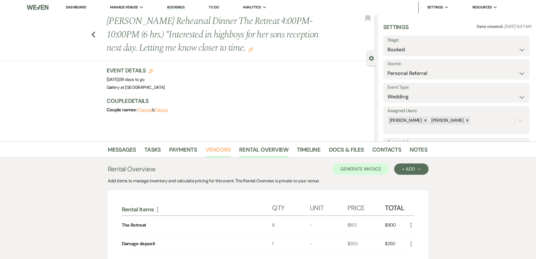
click at [214, 152] on link "Vendors" at bounding box center [217, 151] width 25 height 12
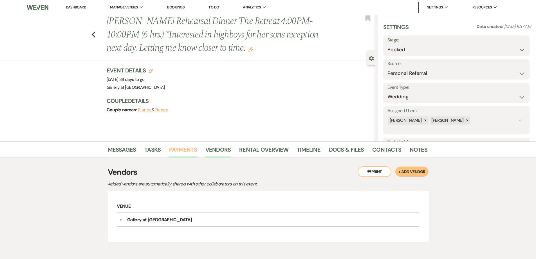
click at [186, 150] on link "Payments" at bounding box center [183, 151] width 28 height 12
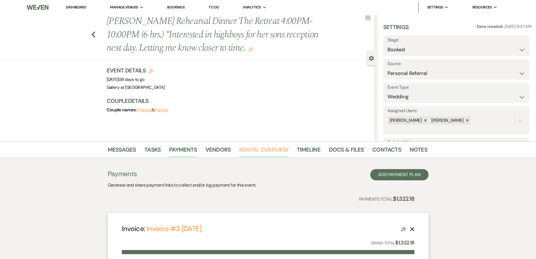
click at [252, 151] on link "Rental Overview" at bounding box center [263, 151] width 49 height 12
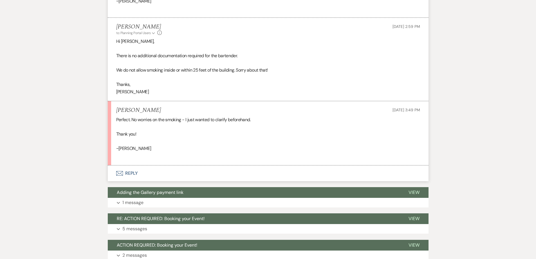
click at [179, 175] on button "Envelope Reply" at bounding box center [268, 173] width 321 height 16
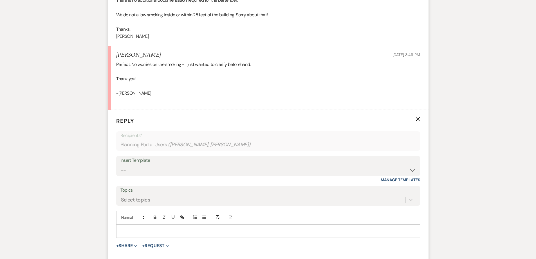
scroll to position [890, 0]
click at [185, 229] on p at bounding box center [268, 230] width 295 height 6
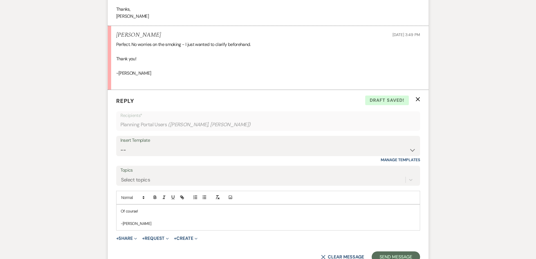
scroll to position [918, 0]
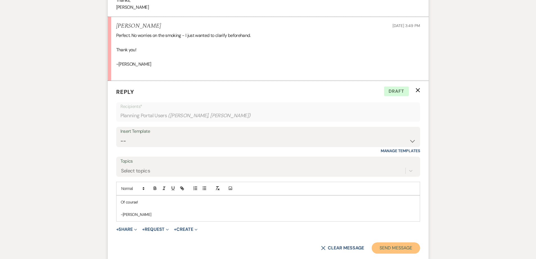
click at [379, 248] on button "Send Message" at bounding box center [396, 247] width 48 height 11
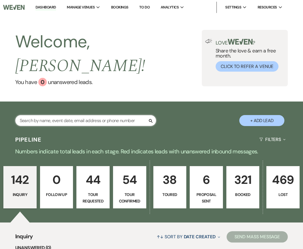
click at [108, 115] on input "text" at bounding box center [85, 120] width 141 height 11
type input "fon"
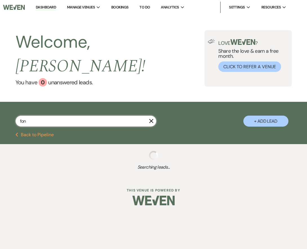
select select "5"
select select "6"
select select "5"
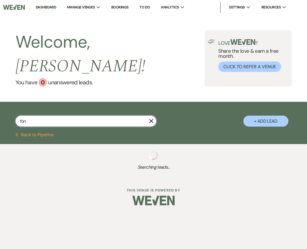
select select "8"
select select "5"
select select "8"
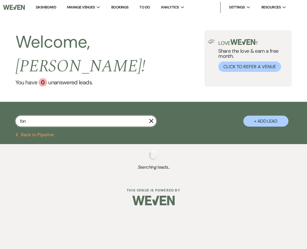
select select "8"
select select "1"
select select "4"
select select "8"
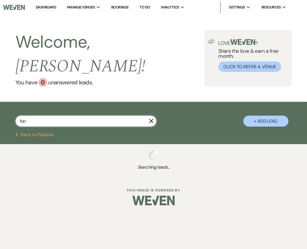
select select "5"
select select "8"
select select "5"
select select "8"
select select "5"
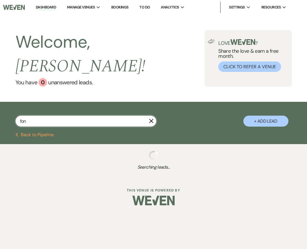
select select "8"
select select "5"
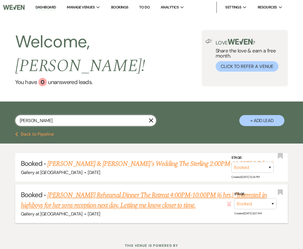
type input "fonda eason"
click at [102, 190] on link "Fonda Eason's Rehearsal Dinner The Retreat 4:00PM-10:00PM (6 hrs.) *Interested …" at bounding box center [143, 200] width 245 height 20
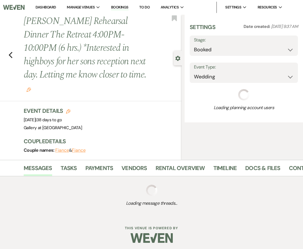
select select "12"
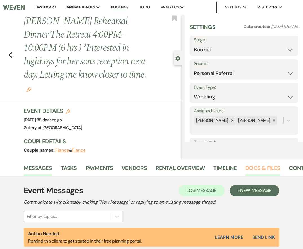
click at [249, 163] on link "Docs & Files" at bounding box center [262, 169] width 35 height 12
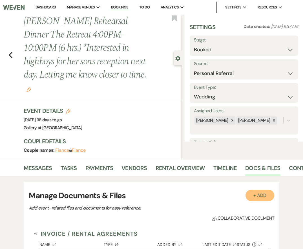
click at [259, 189] on button "+ Add" at bounding box center [259, 194] width 29 height 11
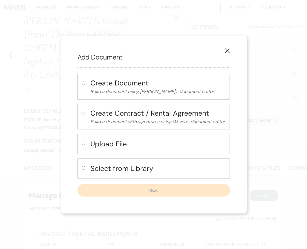
click at [82, 144] on input "radio" at bounding box center [84, 143] width 4 height 4
radio input "true"
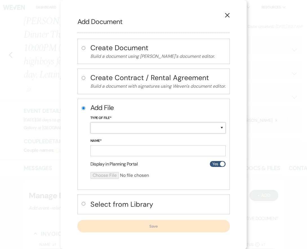
click at [102, 128] on select "Special Event Insurance Vendor Certificate of Insurance Contracts / Rental Agre…" at bounding box center [157, 127] width 135 height 11
select select "0"
click at [90, 122] on select "Special Event Insurance Vendor Certificate of Insurance Contracts / Rental Agre…" at bounding box center [157, 127] width 135 height 11
click at [125, 147] on input "Name*" at bounding box center [157, 150] width 135 height 11
type input "Layout"
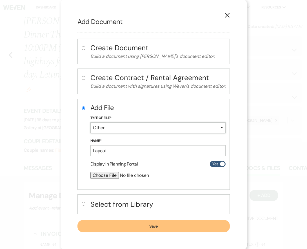
click at [115, 126] on select "Special Event Insurance Vendor Certificate of Insurance Contracts / Rental Agre…" at bounding box center [157, 127] width 135 height 11
select select "25"
click at [90, 122] on select "Special Event Insurance Vendor Certificate of Insurance Contracts / Rental Agre…" at bounding box center [157, 127] width 135 height 11
click at [103, 177] on input "file" at bounding box center [142, 175] width 105 height 7
click at [95, 173] on input "file" at bounding box center [142, 175] width 105 height 7
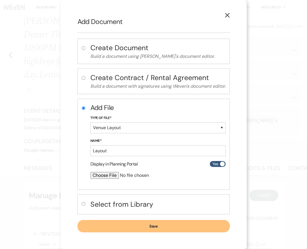
type input "C:\fakepath\unnamed.png"
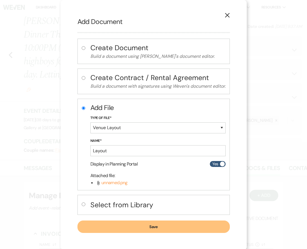
click at [174, 226] on button "Save" at bounding box center [153, 226] width 152 height 12
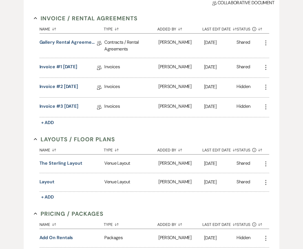
scroll to position [225, 0]
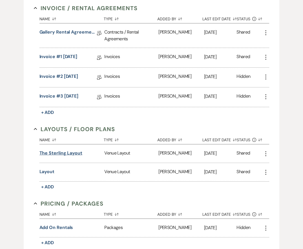
click at [62, 149] on button "The Sterling Layout" at bounding box center [60, 152] width 43 height 7
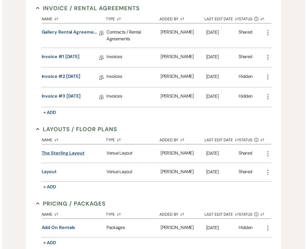
scroll to position [225, 0]
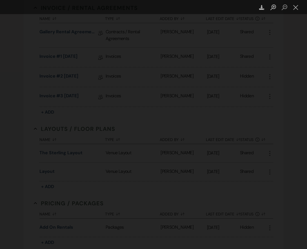
click at [28, 106] on div "Lightbox" at bounding box center [153, 124] width 307 height 249
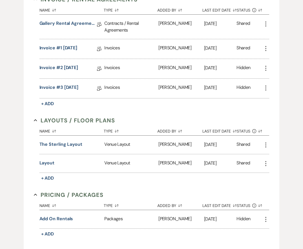
scroll to position [281, 0]
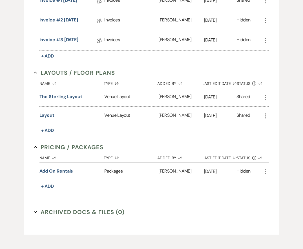
click at [43, 112] on button "Layout" at bounding box center [46, 115] width 15 height 7
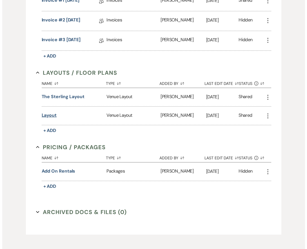
scroll to position [282, 0]
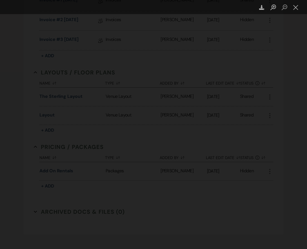
click at [42, 114] on div "Lightbox" at bounding box center [153, 124] width 307 height 249
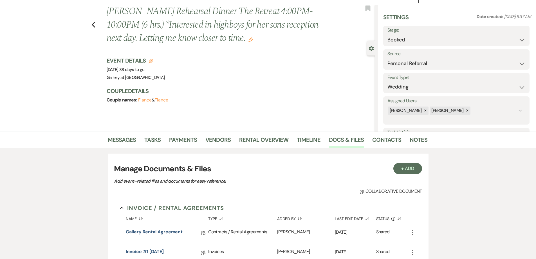
scroll to position [0, 0]
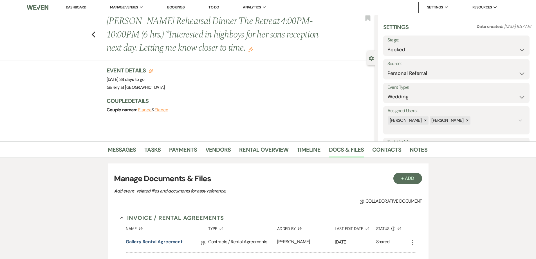
click at [76, 7] on link "Dashboard" at bounding box center [76, 7] width 20 height 5
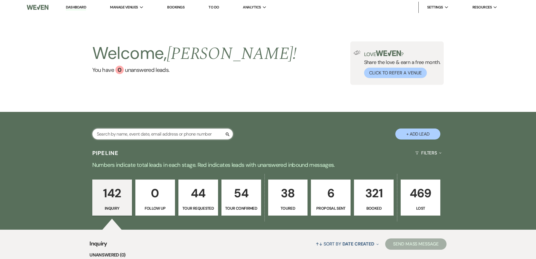
click at [201, 137] on input "text" at bounding box center [162, 133] width 141 height 11
click at [199, 133] on input "text" at bounding box center [162, 133] width 141 height 11
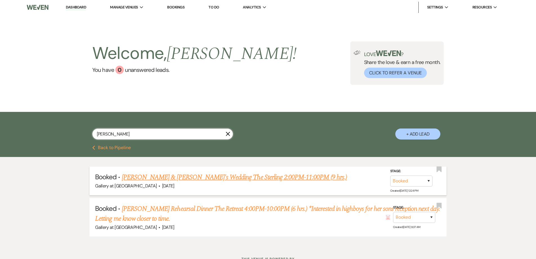
type input "Fonda eason"
click at [209, 179] on link "Zach Eason & Fiance's Wedding The Sterling 2:00PM-11:00PM (9 hrs.)" at bounding box center [234, 177] width 225 height 10
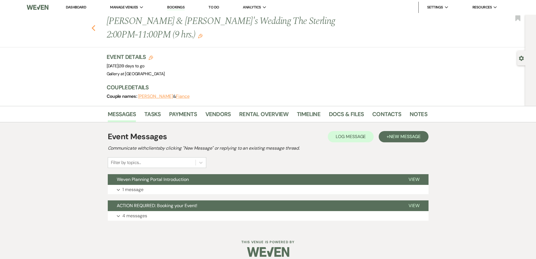
click at [94, 26] on icon "Previous" at bounding box center [93, 28] width 4 height 7
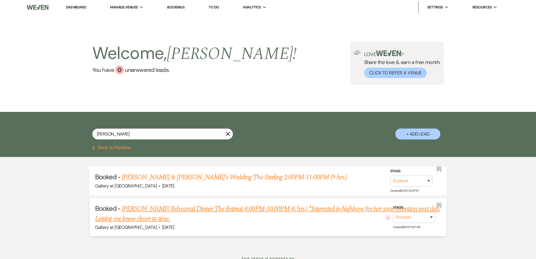
click at [203, 208] on link "Fonda Eason's Rehearsal Dinner The Retreat 4:00PM-10:00PM (6 hrs.) *Interested …" at bounding box center [267, 214] width 345 height 20
select select "12"
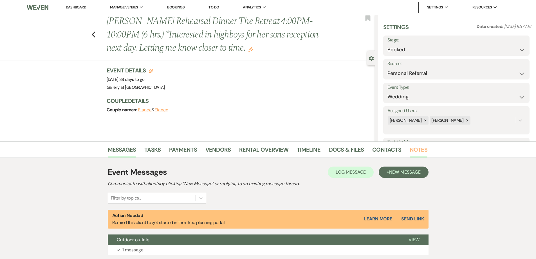
click at [413, 151] on link "Notes" at bounding box center [419, 151] width 18 height 12
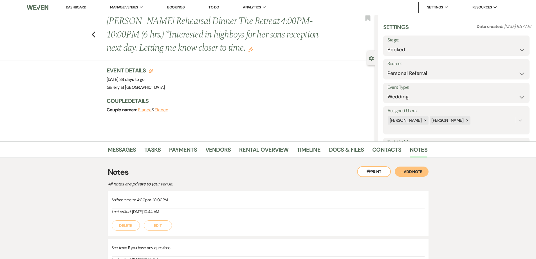
click at [407, 173] on button "+ Add Note" at bounding box center [412, 171] width 34 height 10
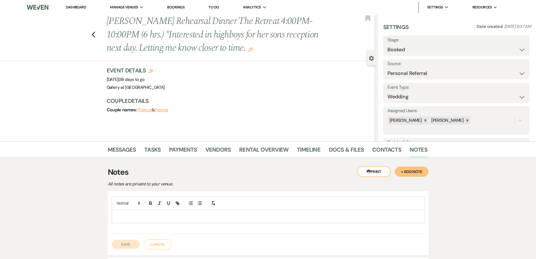
click at [346, 215] on p at bounding box center [268, 216] width 304 height 6
click at [126, 242] on button "Save" at bounding box center [126, 244] width 28 height 9
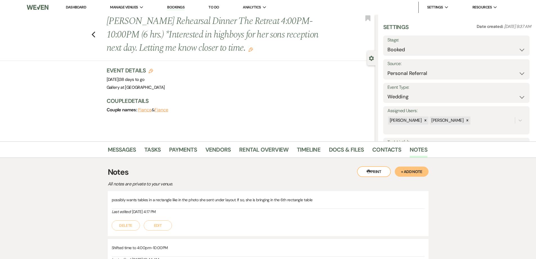
click at [85, 6] on link "Dashboard" at bounding box center [76, 7] width 20 height 5
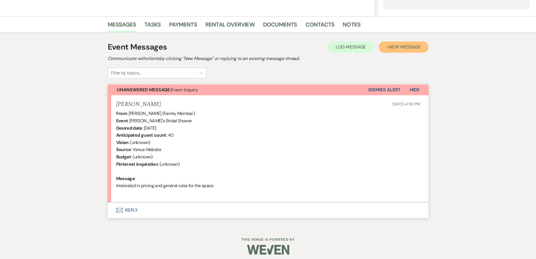
click at [410, 47] on span "New Message" at bounding box center [404, 47] width 31 height 6
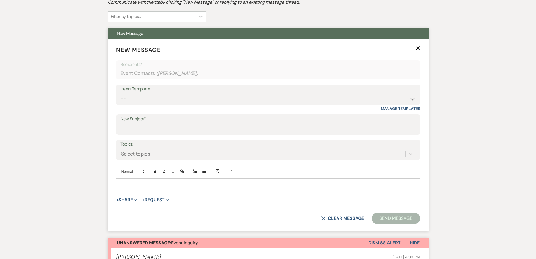
click at [419, 48] on use "button" at bounding box center [418, 48] width 4 height 4
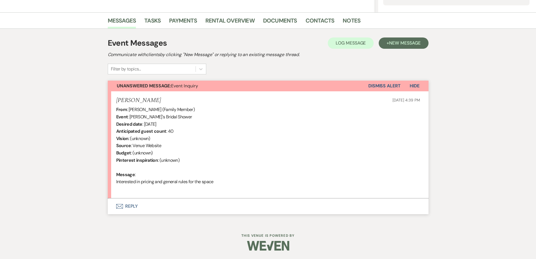
click at [184, 206] on button "Envelope Reply" at bounding box center [268, 206] width 321 height 16
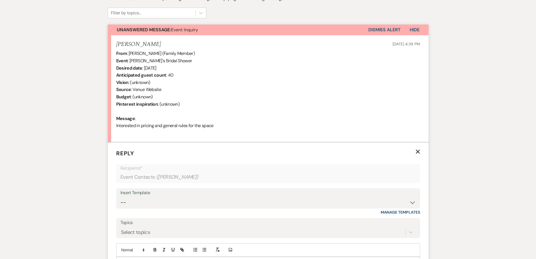
scroll to position [185, 0]
click at [214, 200] on select "-- Initial Inquiry Response-DATE IS AVAILABLE Initial Inquiry Response-DATE NOT…" at bounding box center [268, 201] width 296 height 11
select select "2560"
click at [120, 196] on select "-- Initial Inquiry Response-DATE IS AVAILABLE Initial Inquiry Response-DATE NOT…" at bounding box center [268, 201] width 296 height 11
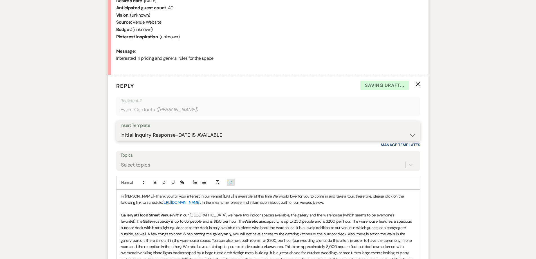
scroll to position [270, 0]
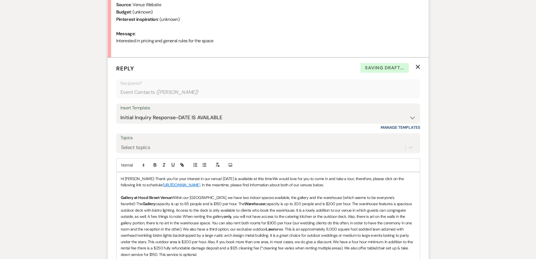
click at [266, 179] on p "Hi [PERSON_NAME]-Thank you for your interest in our venue! [DATE] is available …" at bounding box center [268, 181] width 295 height 13
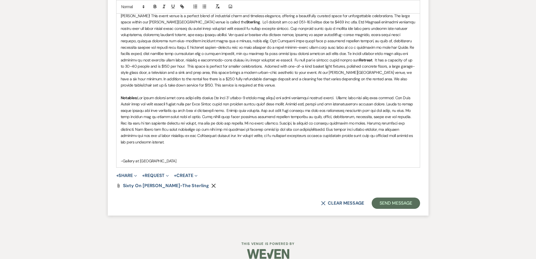
scroll to position [548, 0]
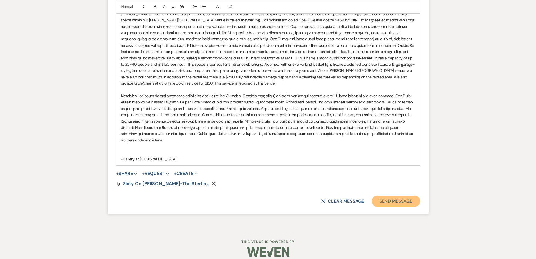
click at [388, 196] on button "Send Message" at bounding box center [396, 200] width 48 height 11
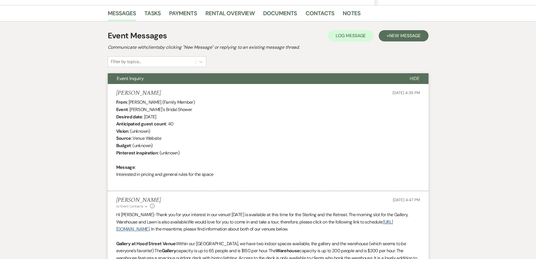
scroll to position [134, 0]
